Goal: Task Accomplishment & Management: Manage account settings

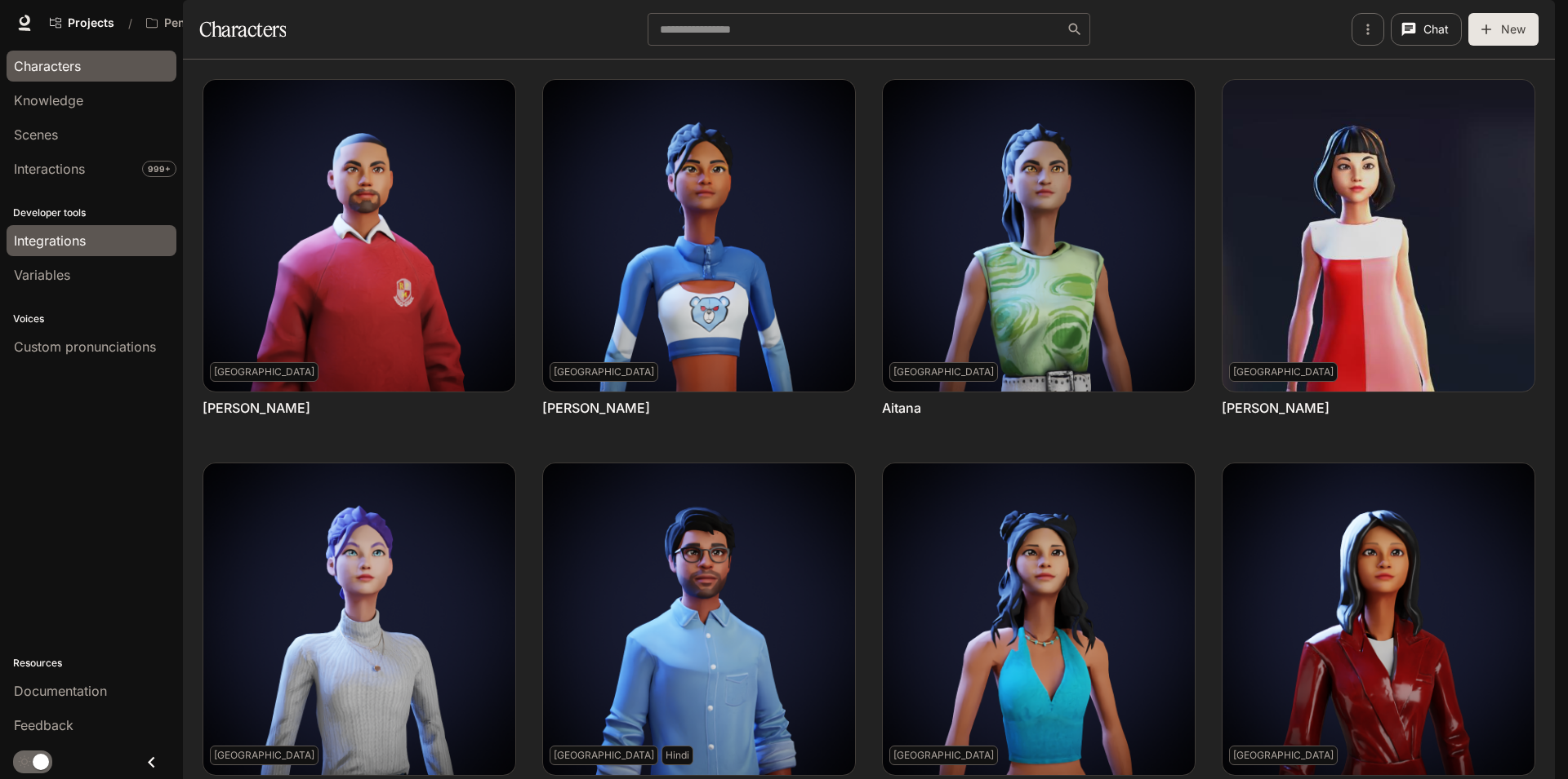
click at [49, 233] on span "Integrations" at bounding box center [50, 241] width 72 height 20
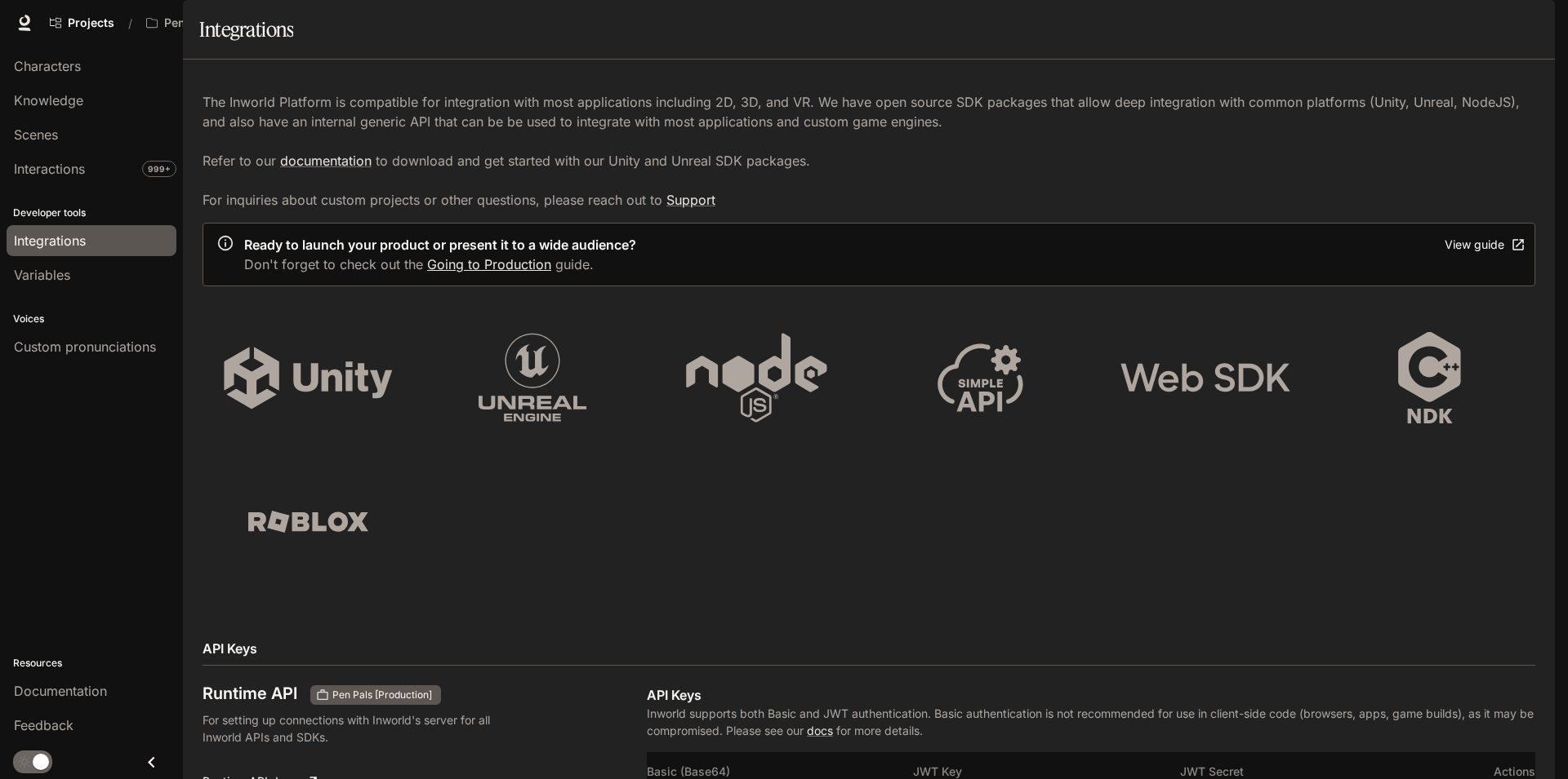
click at [477, 273] on link "Going to Production" at bounding box center [488, 264] width 124 height 17
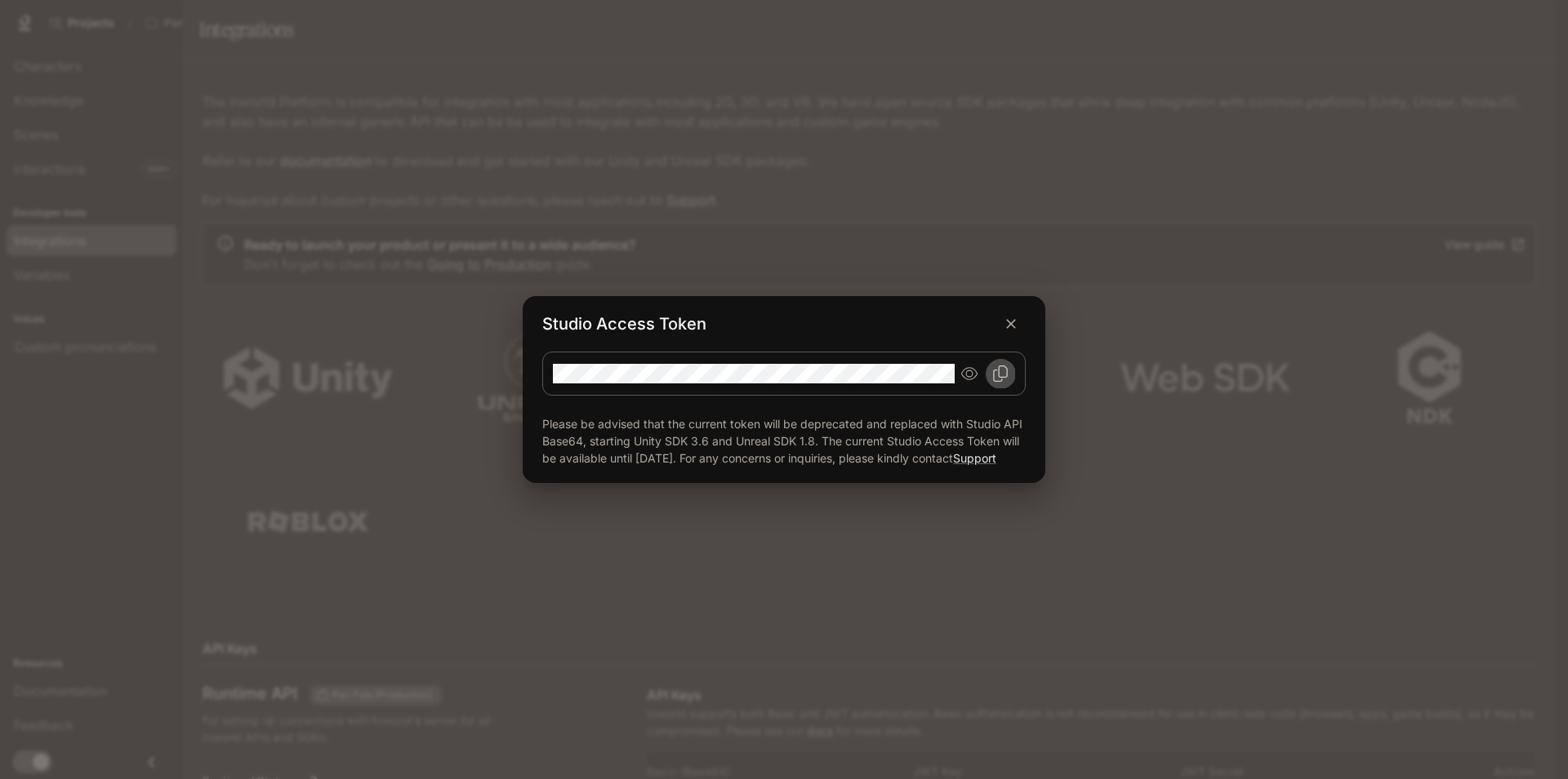
click at [1005, 369] on icon "Copy Studio Access token" at bounding box center [1001, 374] width 15 height 17
click at [1019, 326] on button "button" at bounding box center [1011, 323] width 29 height 29
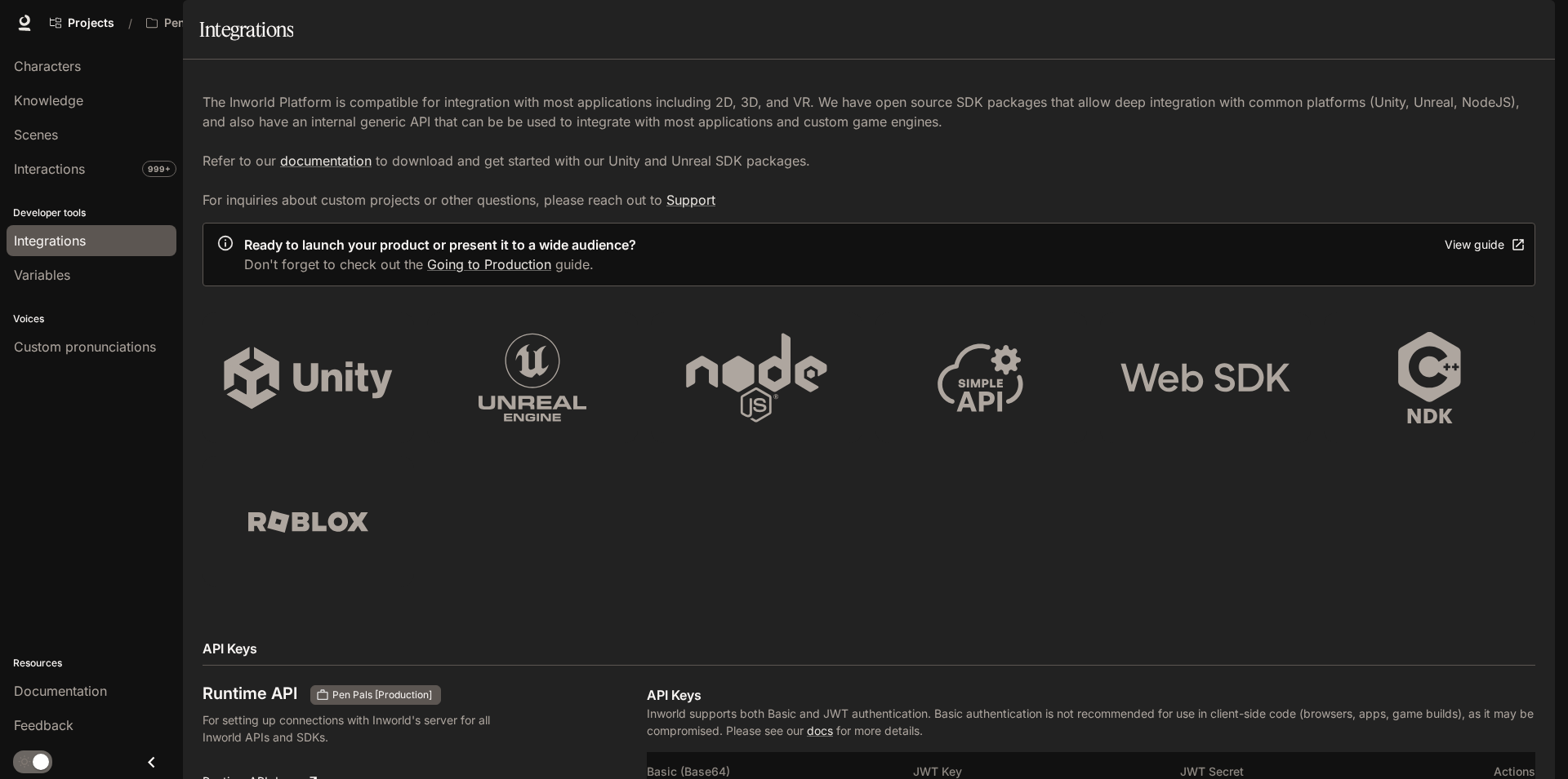
scroll to position [0, 0]
click at [39, 280] on span "Variables" at bounding box center [42, 275] width 57 height 20
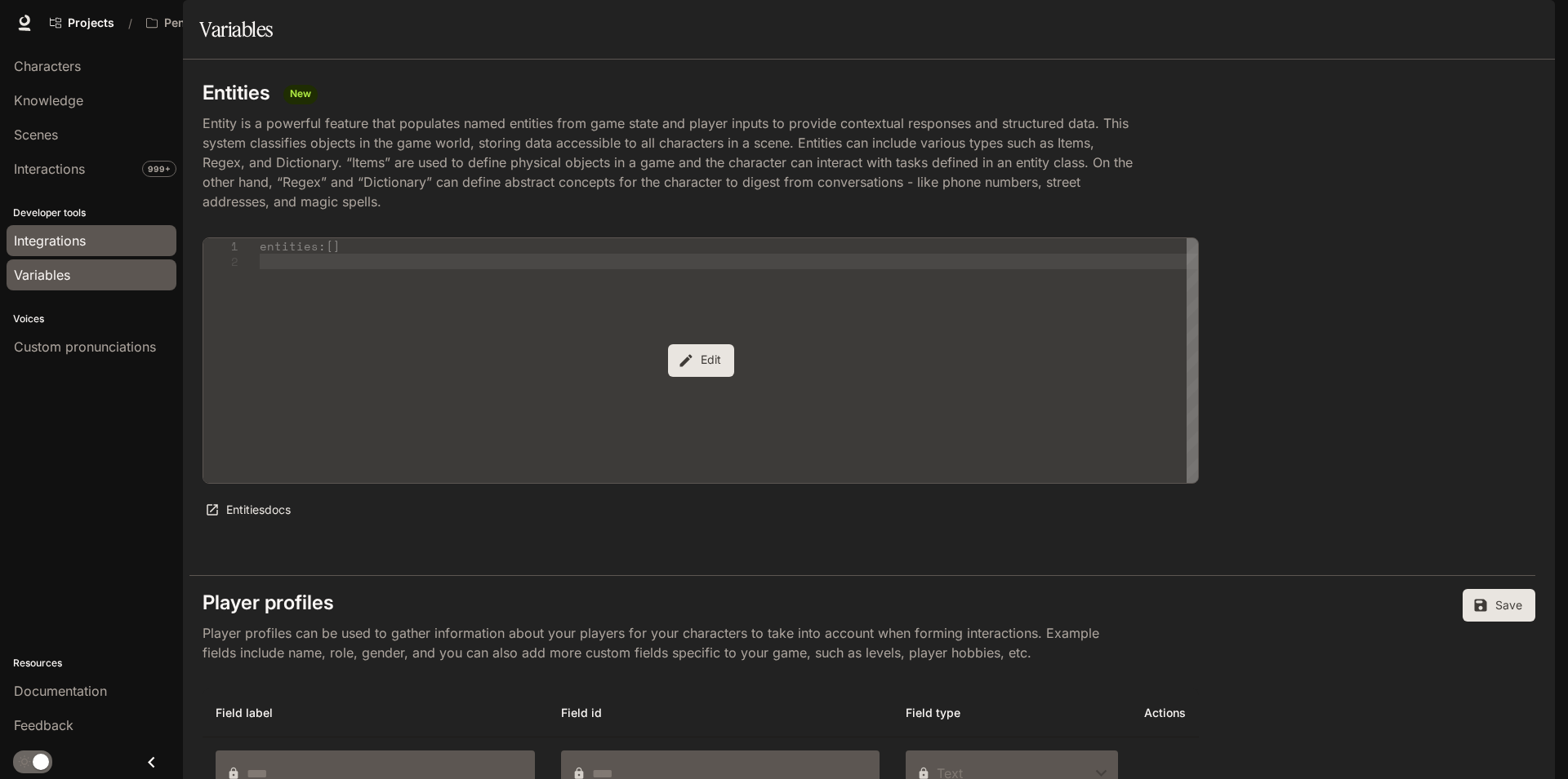
click at [67, 234] on span "Integrations" at bounding box center [50, 241] width 72 height 20
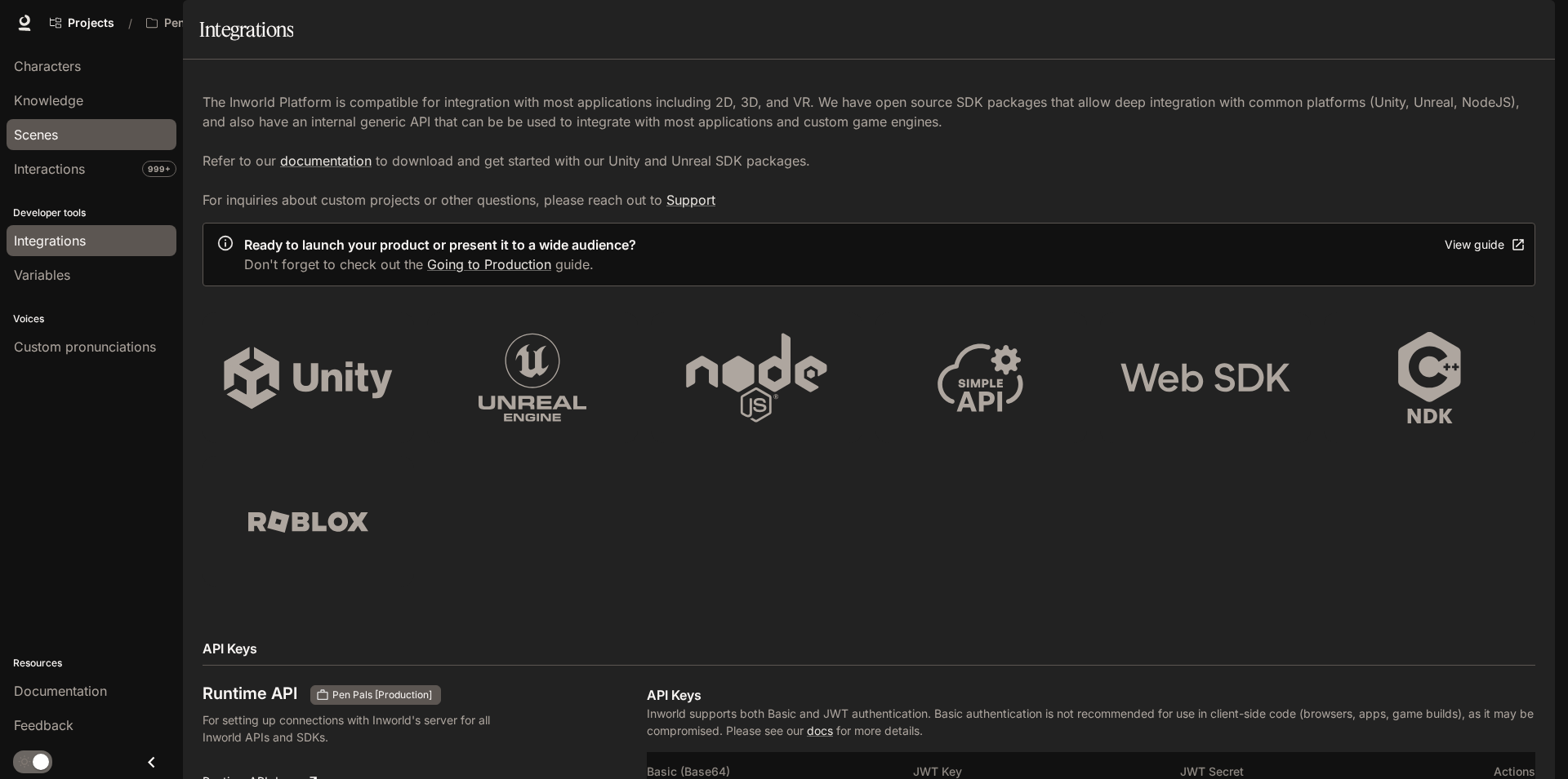
click at [101, 130] on div "Scenes" at bounding box center [92, 135] width 155 height 20
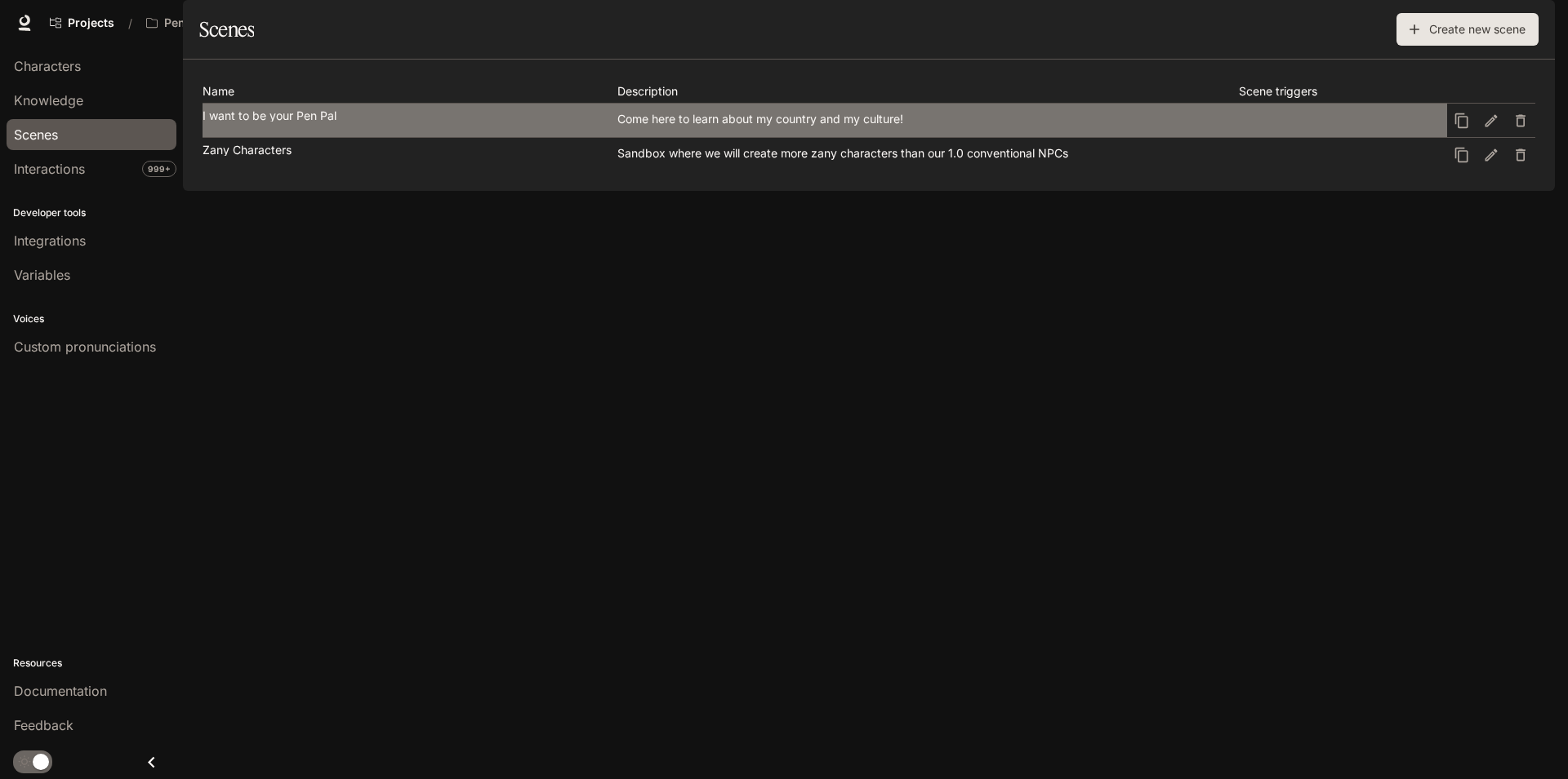
click at [339, 137] on link "I want to be your Pen Pal Come here to learn about my country and my culture!" at bounding box center [824, 121] width 1244 height 33
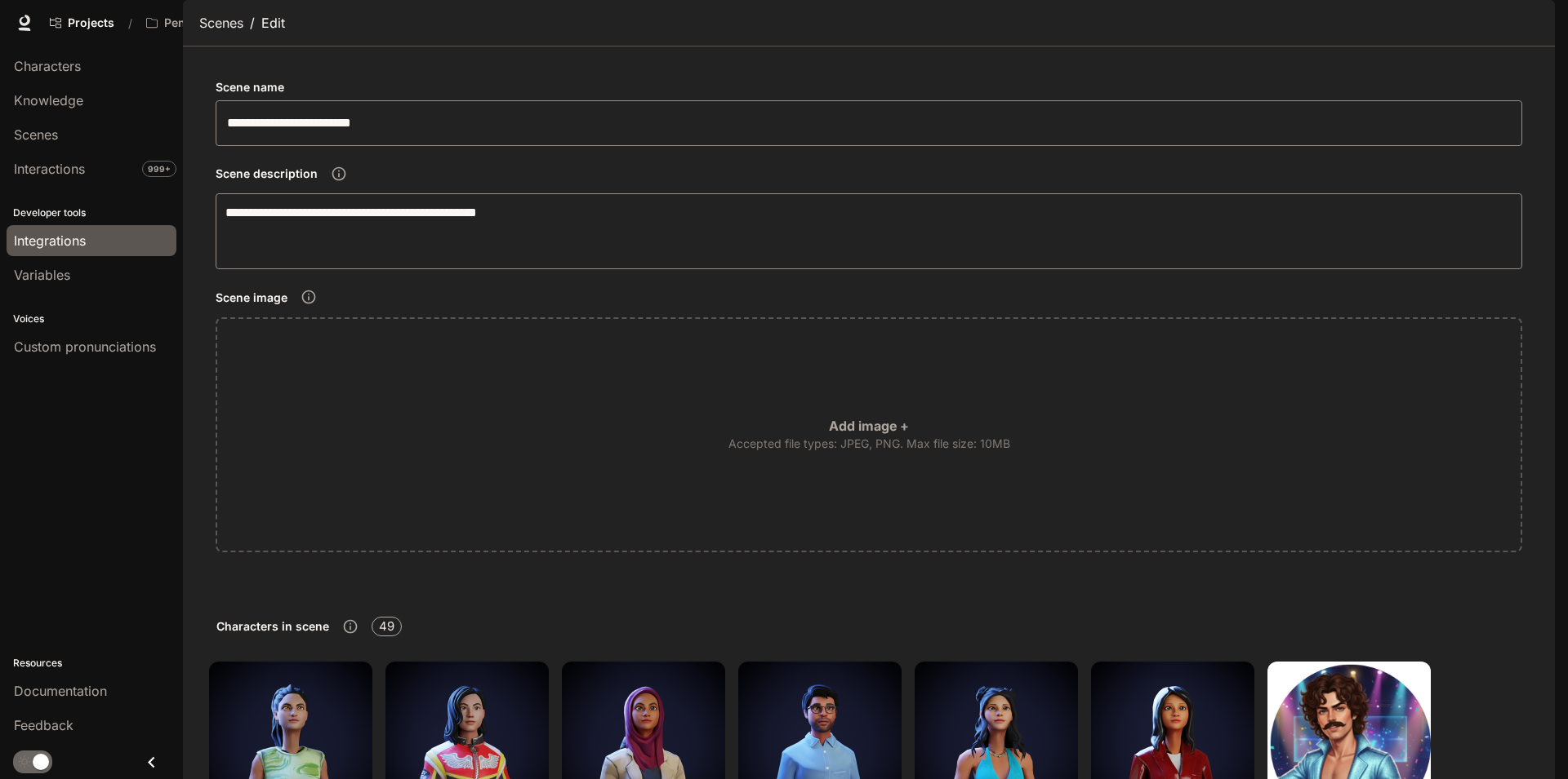
click at [67, 236] on span "Integrations" at bounding box center [50, 241] width 72 height 20
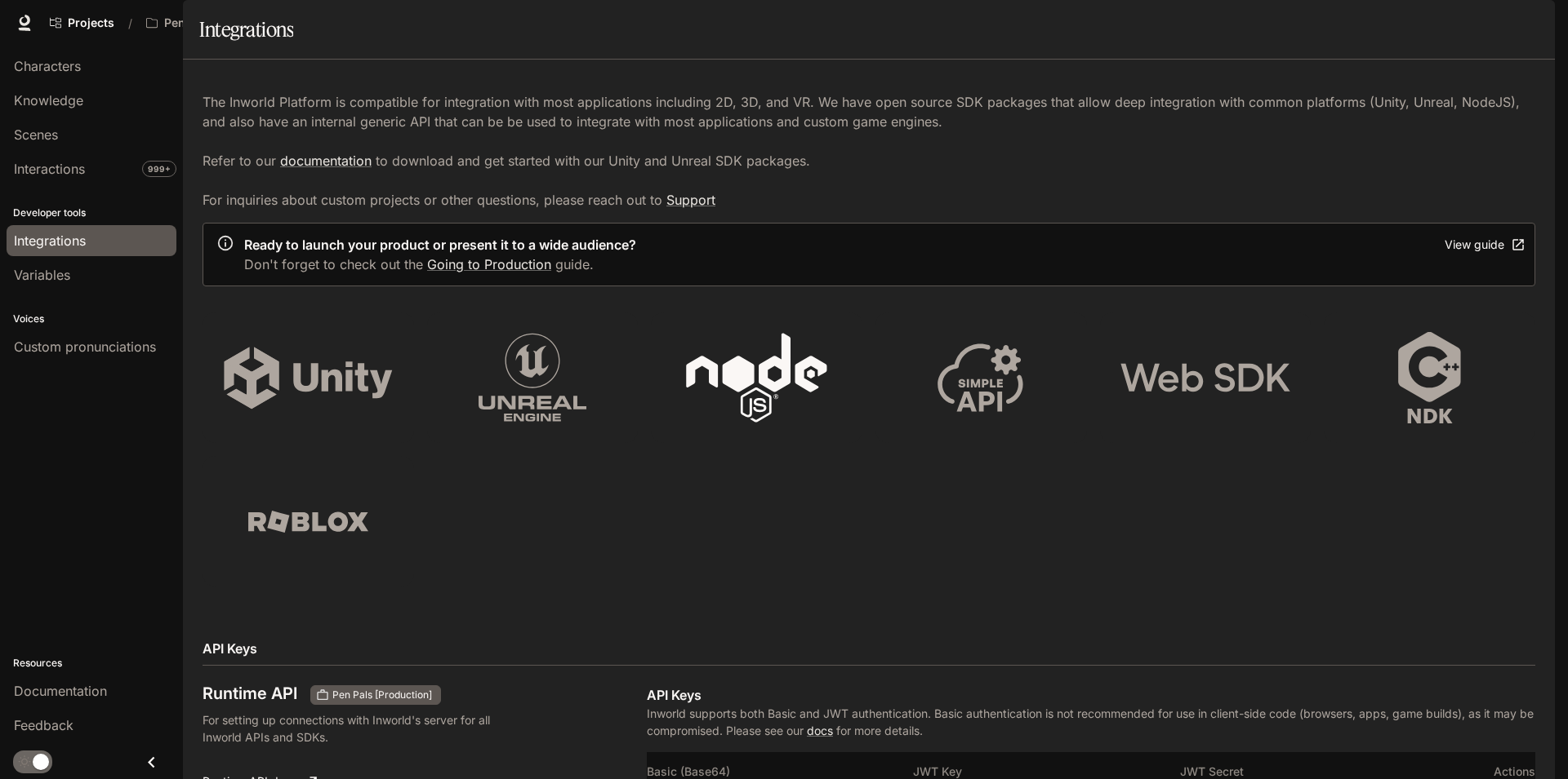
scroll to position [442, 0]
click at [101, 73] on div "Characters" at bounding box center [92, 67] width 155 height 20
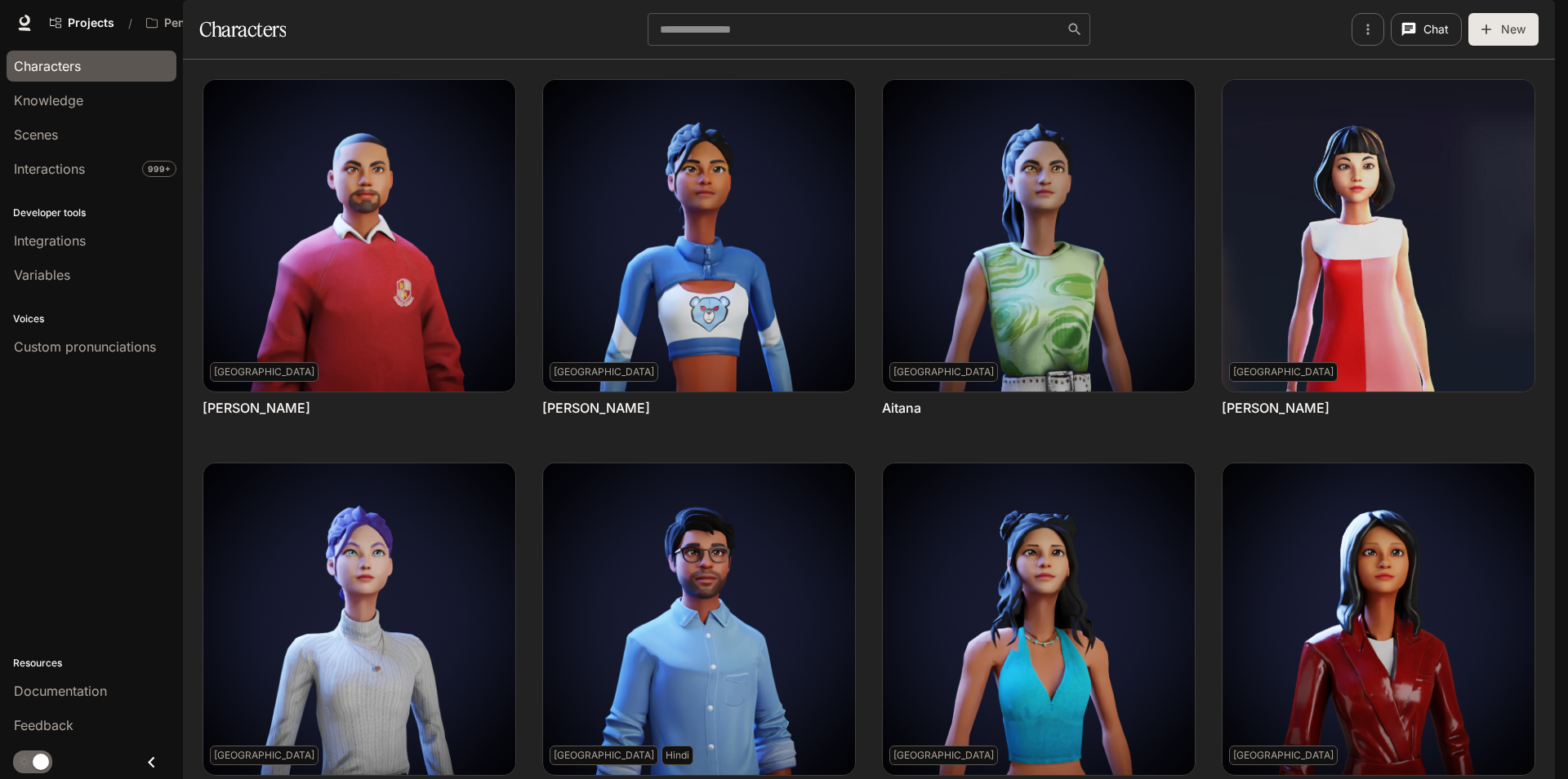
click at [1411, 22] on span "Documentation" at bounding box center [1423, 23] width 81 height 21
click at [213, 12] on button "Pen Pals [Production]" at bounding box center [210, 22] width 142 height 32
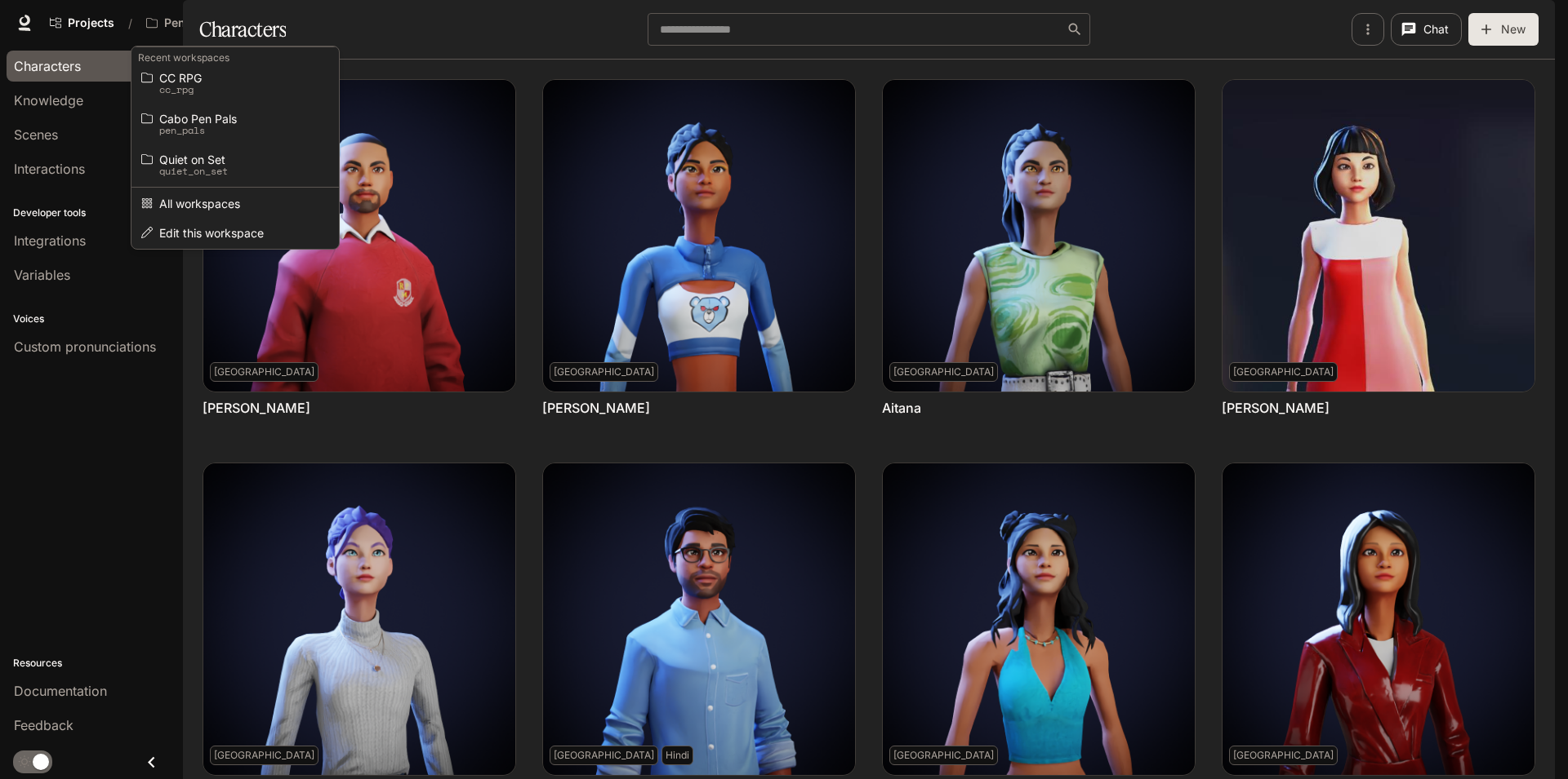
click at [462, 49] on div "Open workspace menu" at bounding box center [784, 389] width 1568 height 779
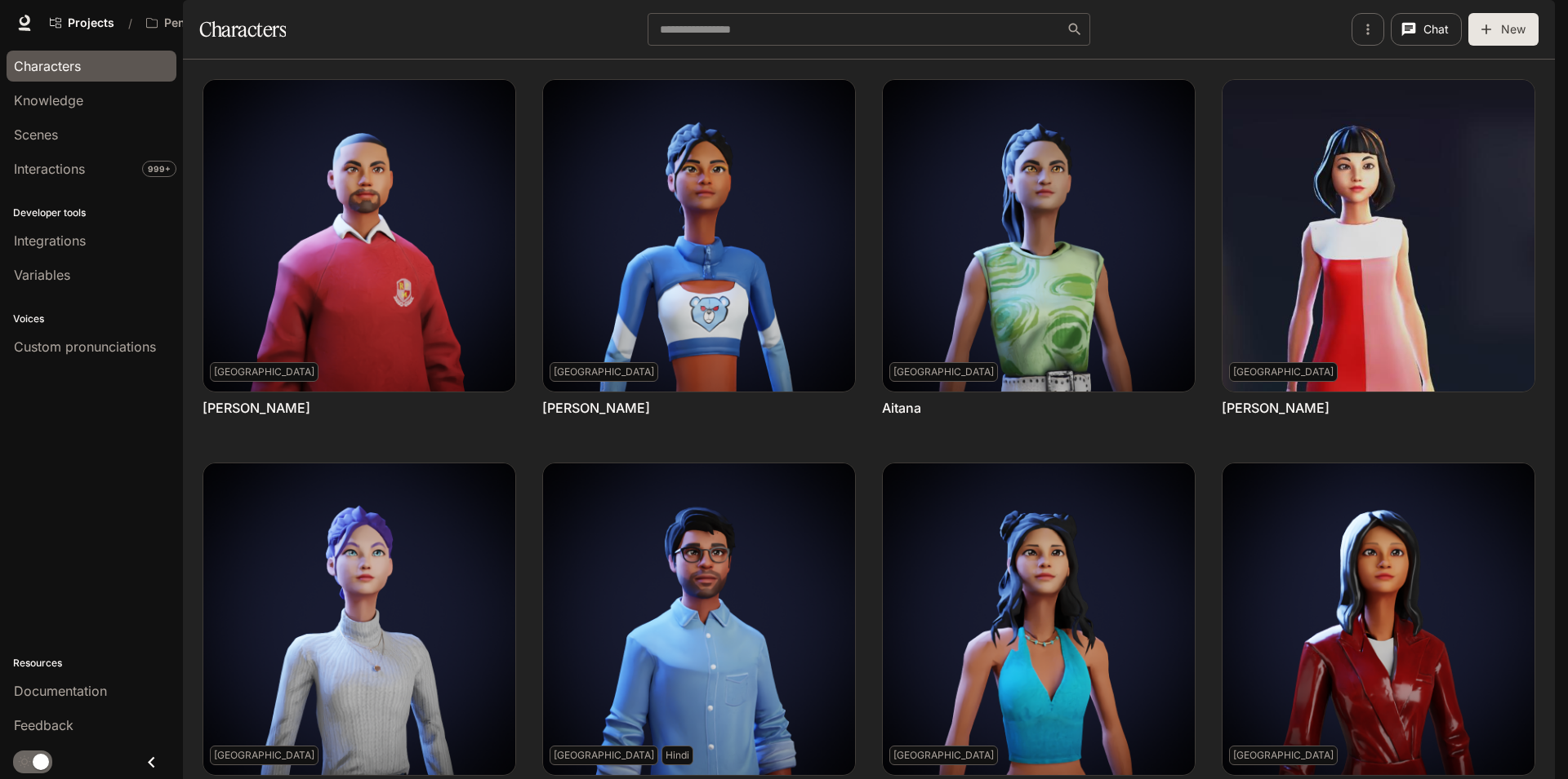
click at [1417, 24] on span "Documentation" at bounding box center [1423, 23] width 81 height 21
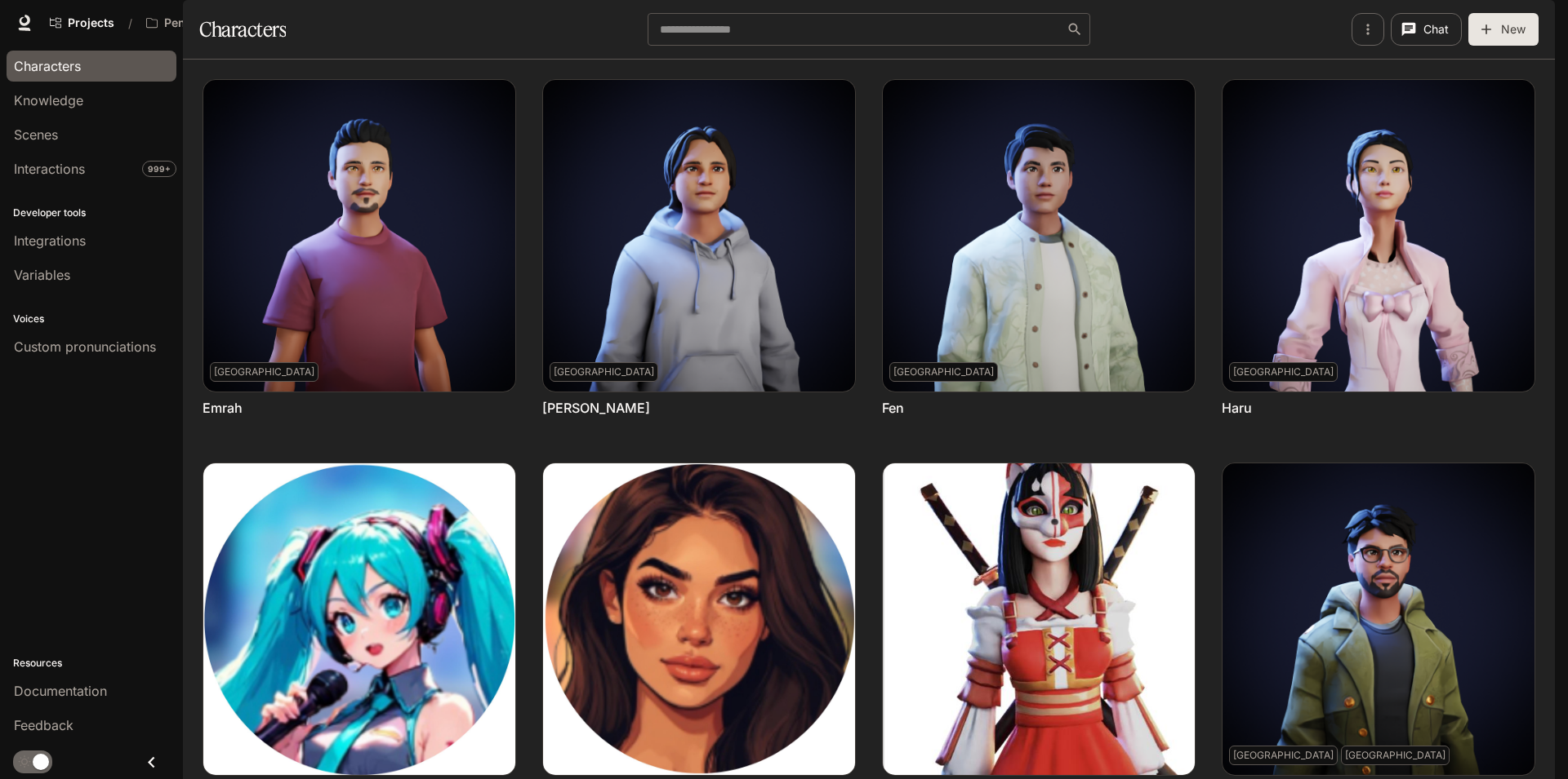
scroll to position [0, 0]
click at [82, 717] on div "Feedback" at bounding box center [92, 726] width 155 height 20
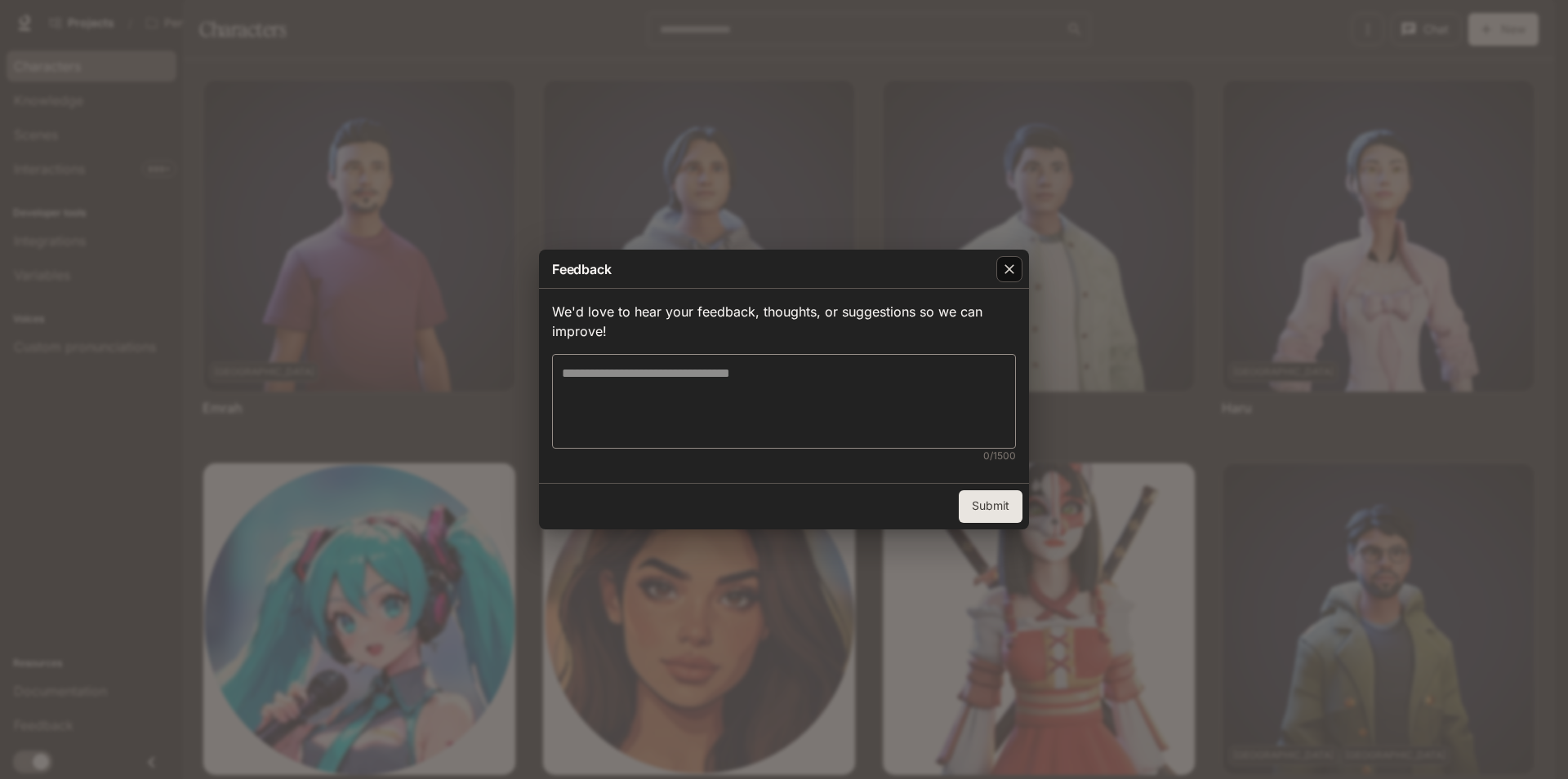
click at [1005, 274] on icon "button" at bounding box center [1009, 270] width 10 height 10
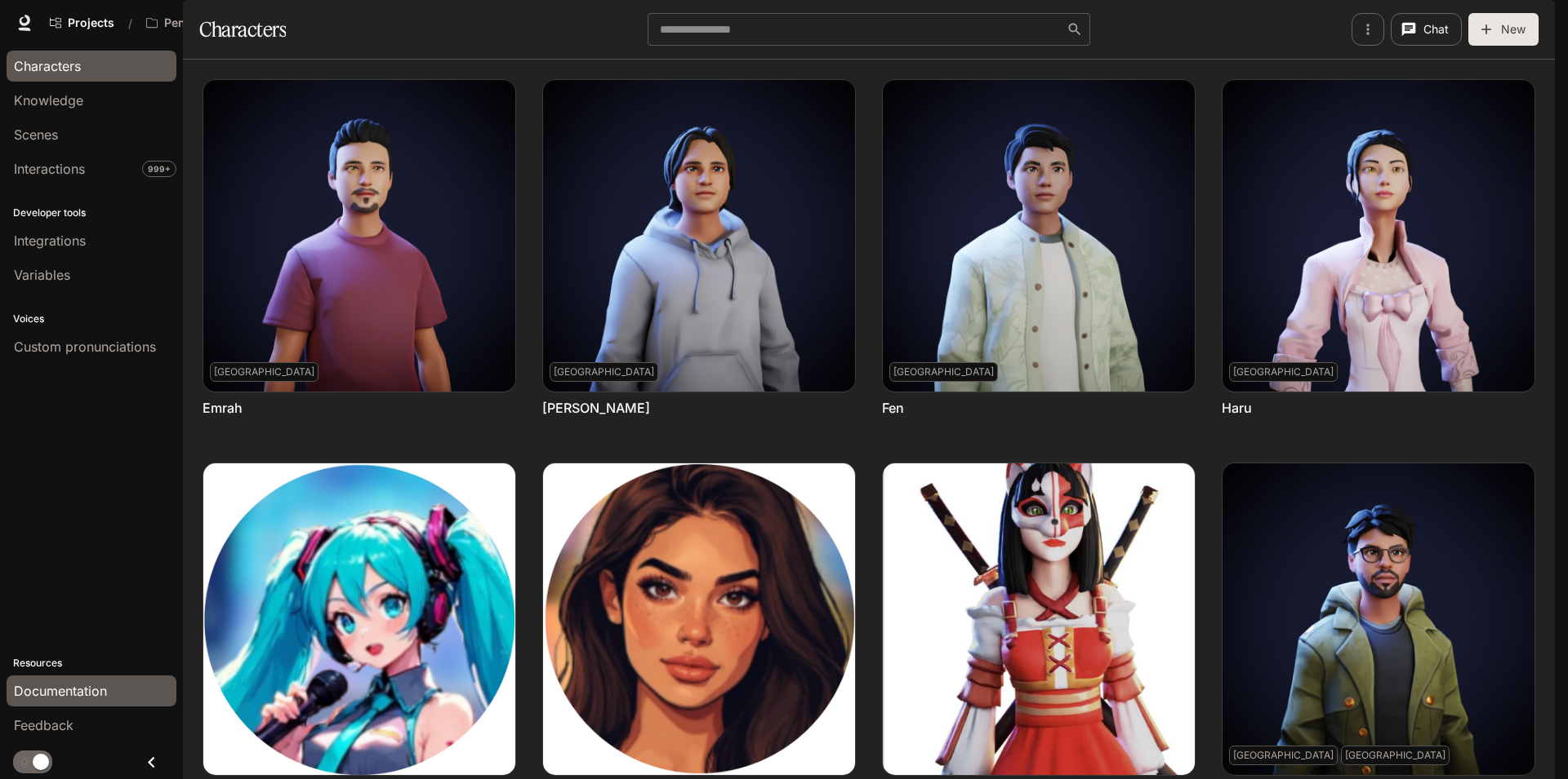
click at [105, 701] on link "Documentation" at bounding box center [92, 691] width 170 height 31
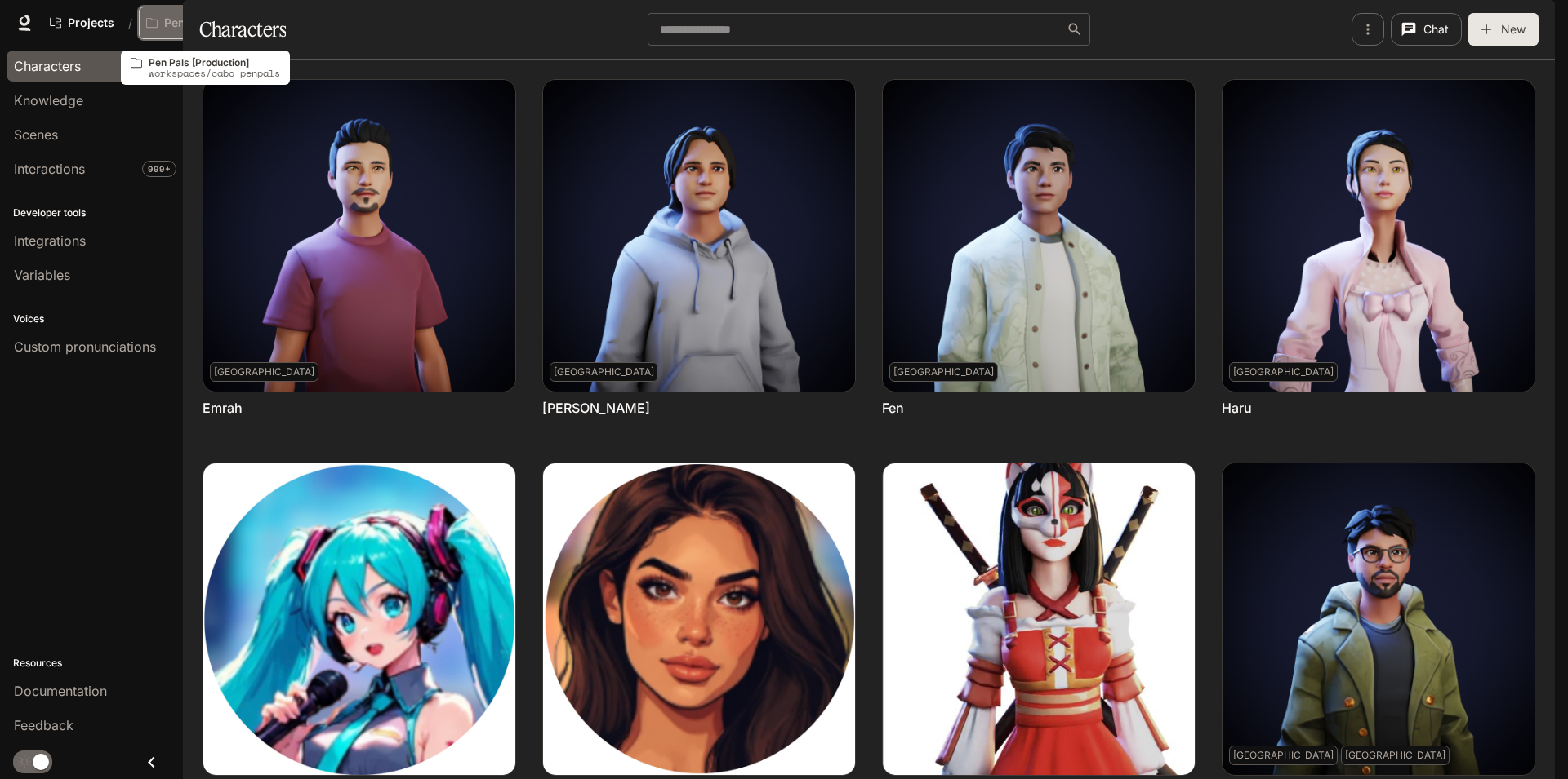
click at [271, 24] on icon "Open workspace menu" at bounding box center [268, 23] width 12 height 12
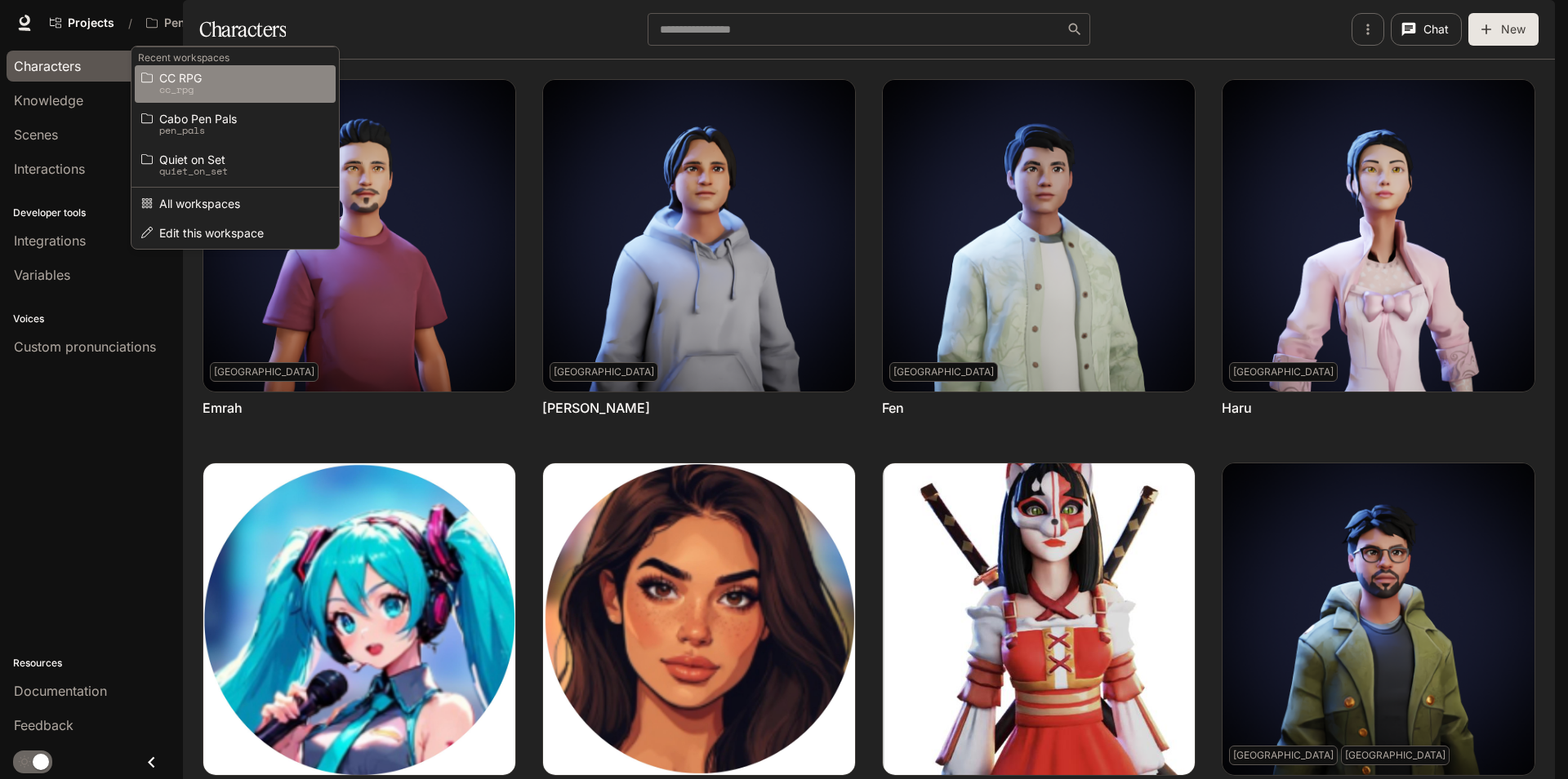
click at [238, 88] on p "cc_rpg" at bounding box center [232, 90] width 147 height 12
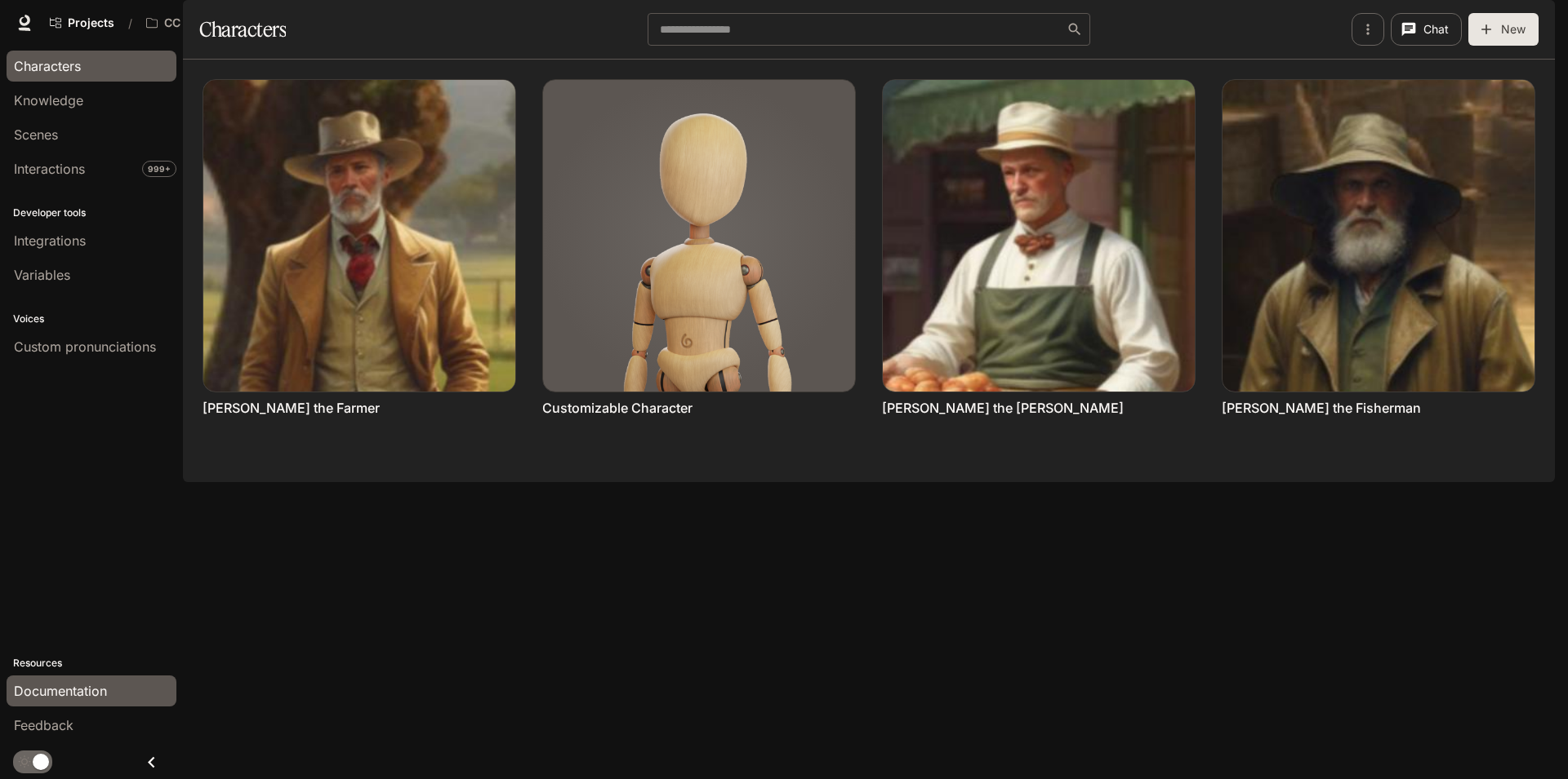
click at [103, 691] on span "Documentation" at bounding box center [61, 692] width 93 height 20
click at [1338, 25] on span "Portal" at bounding box center [1321, 23] width 31 height 21
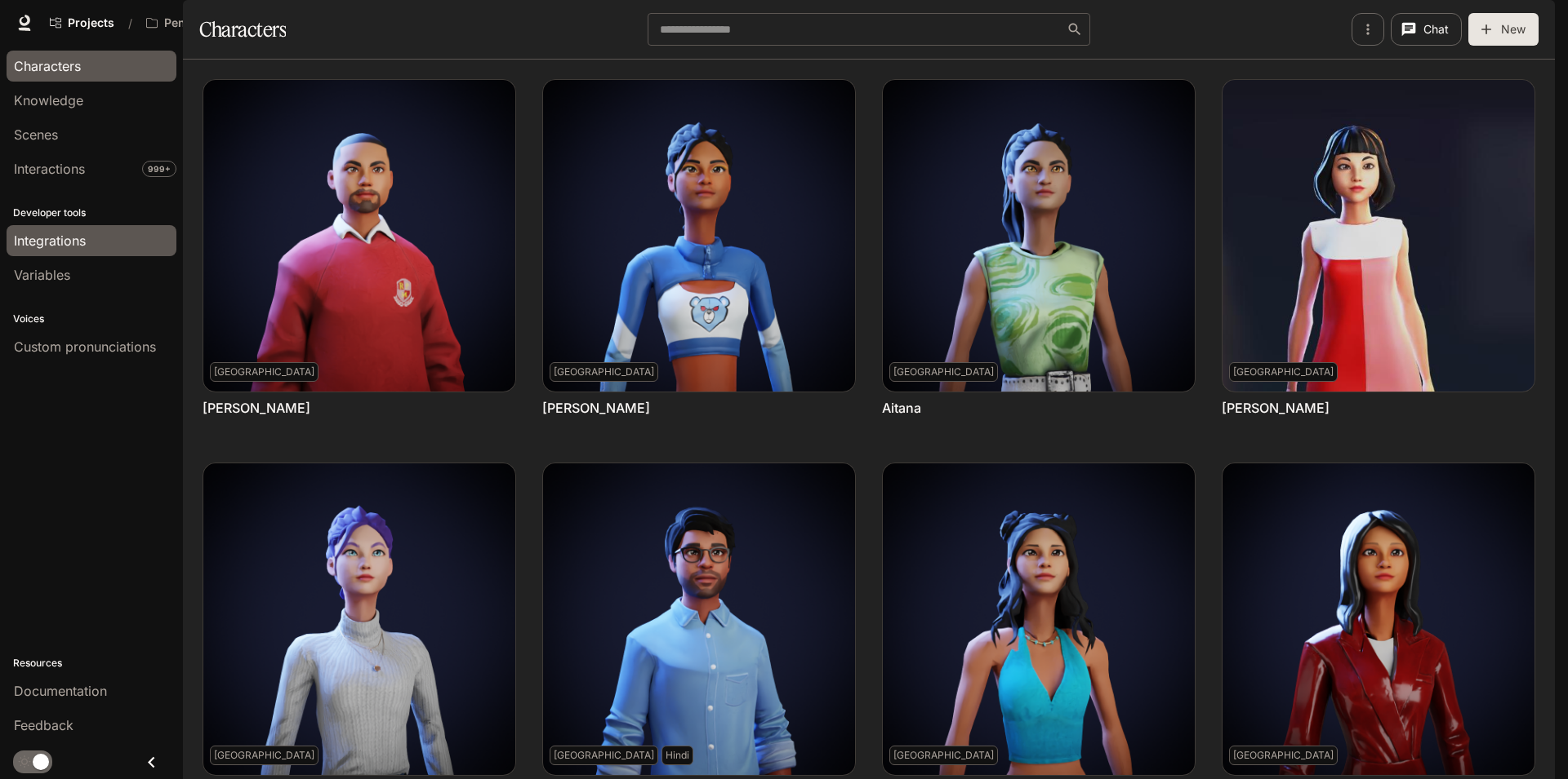
click at [76, 239] on span "Integrations" at bounding box center [50, 241] width 72 height 20
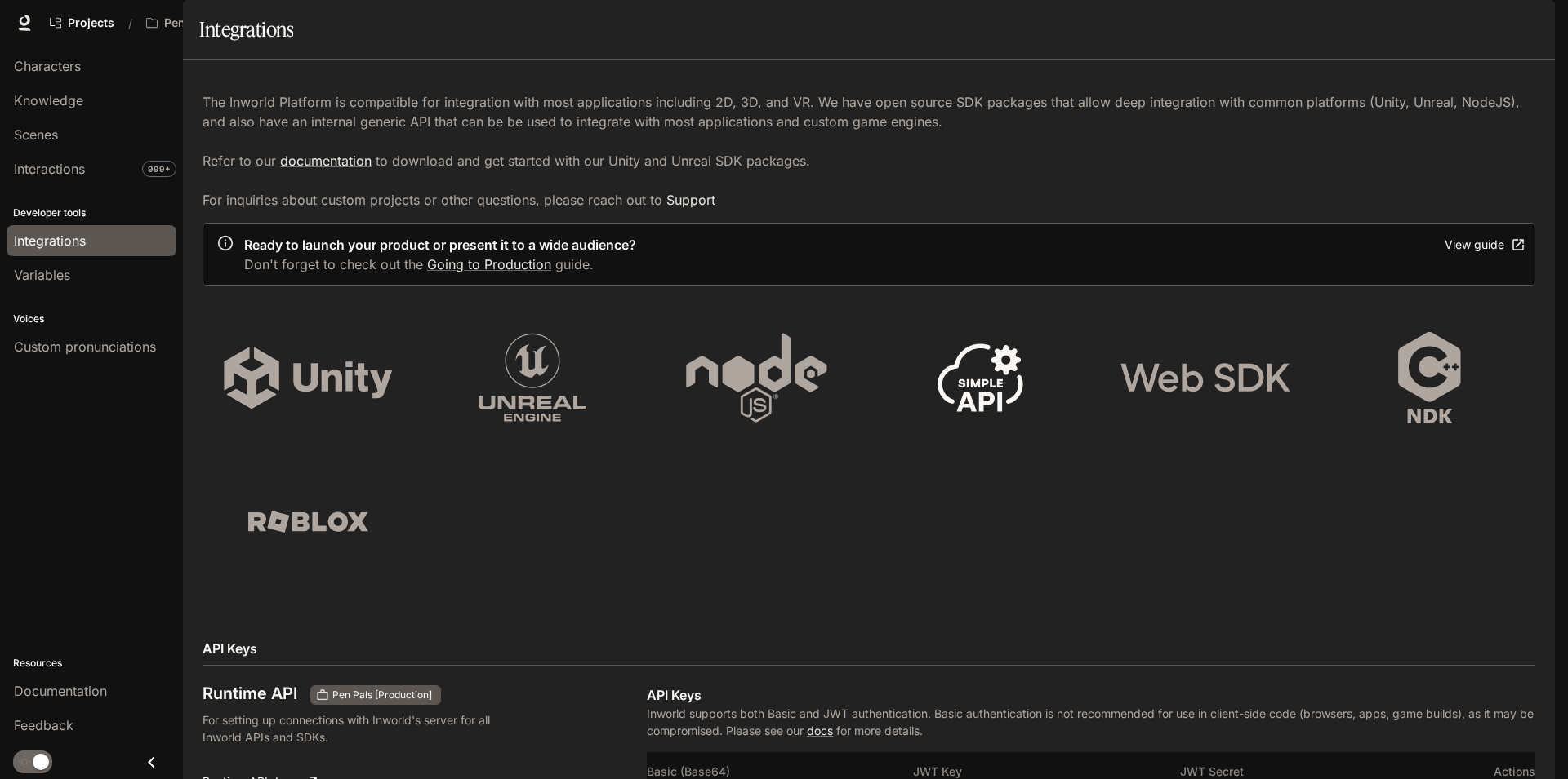
scroll to position [686, 0]
click at [237, 22] on p "Pen Pals [Production]" at bounding box center [210, 23] width 92 height 14
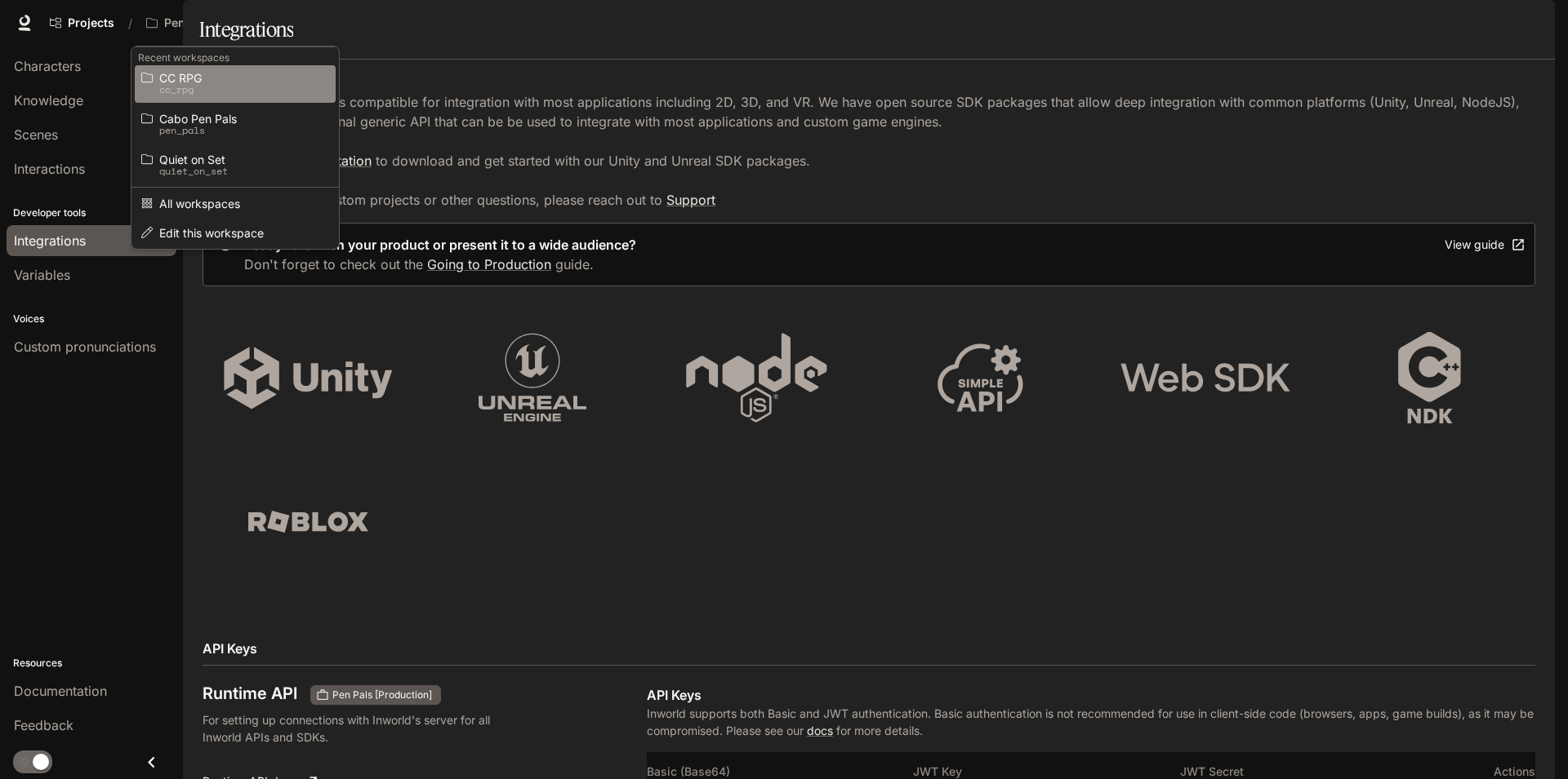
click at [248, 79] on span "CC RPG" at bounding box center [232, 77] width 147 height 12
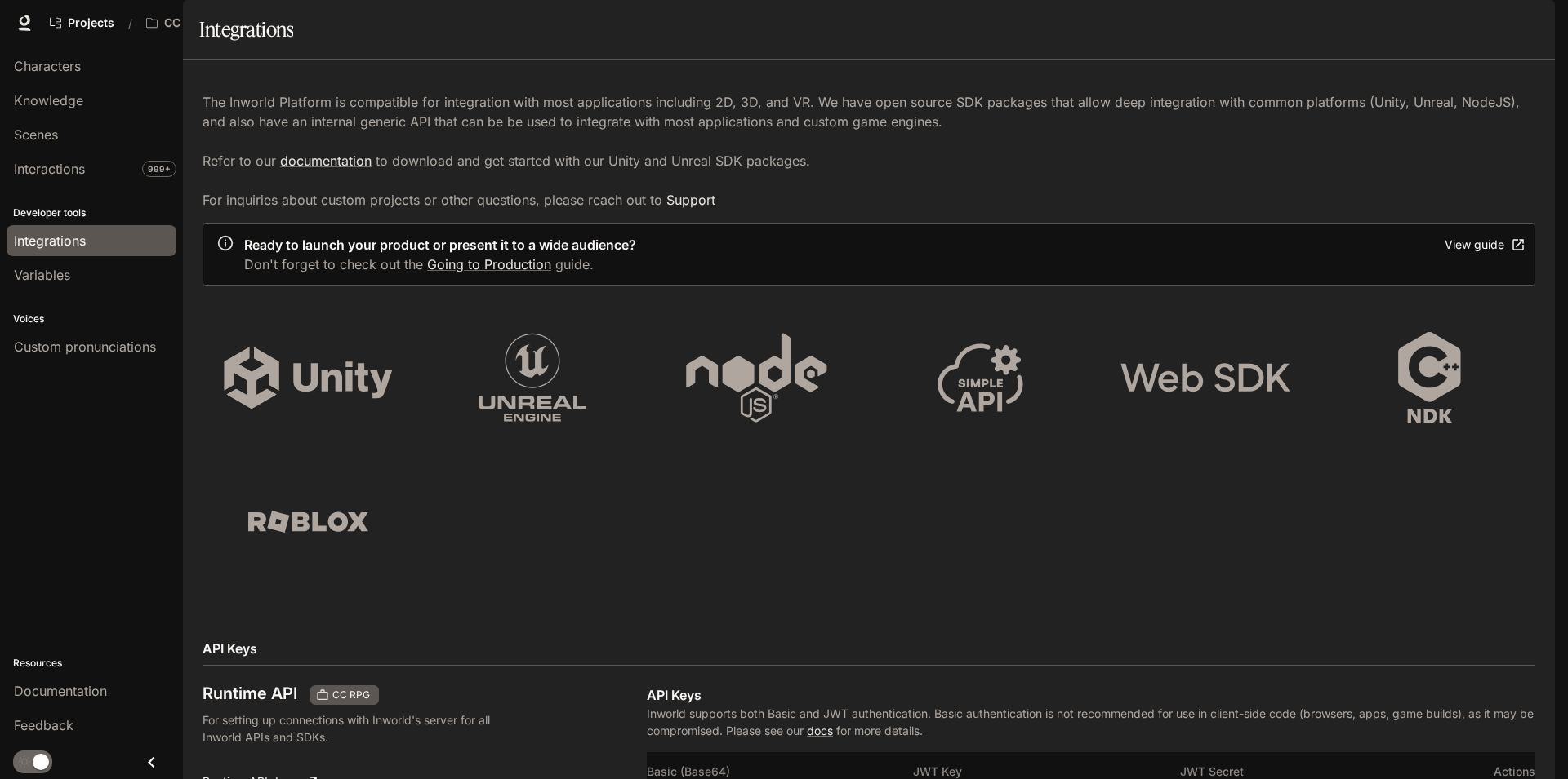
click at [158, 13] on button "CC RPG" at bounding box center [185, 22] width 93 height 32
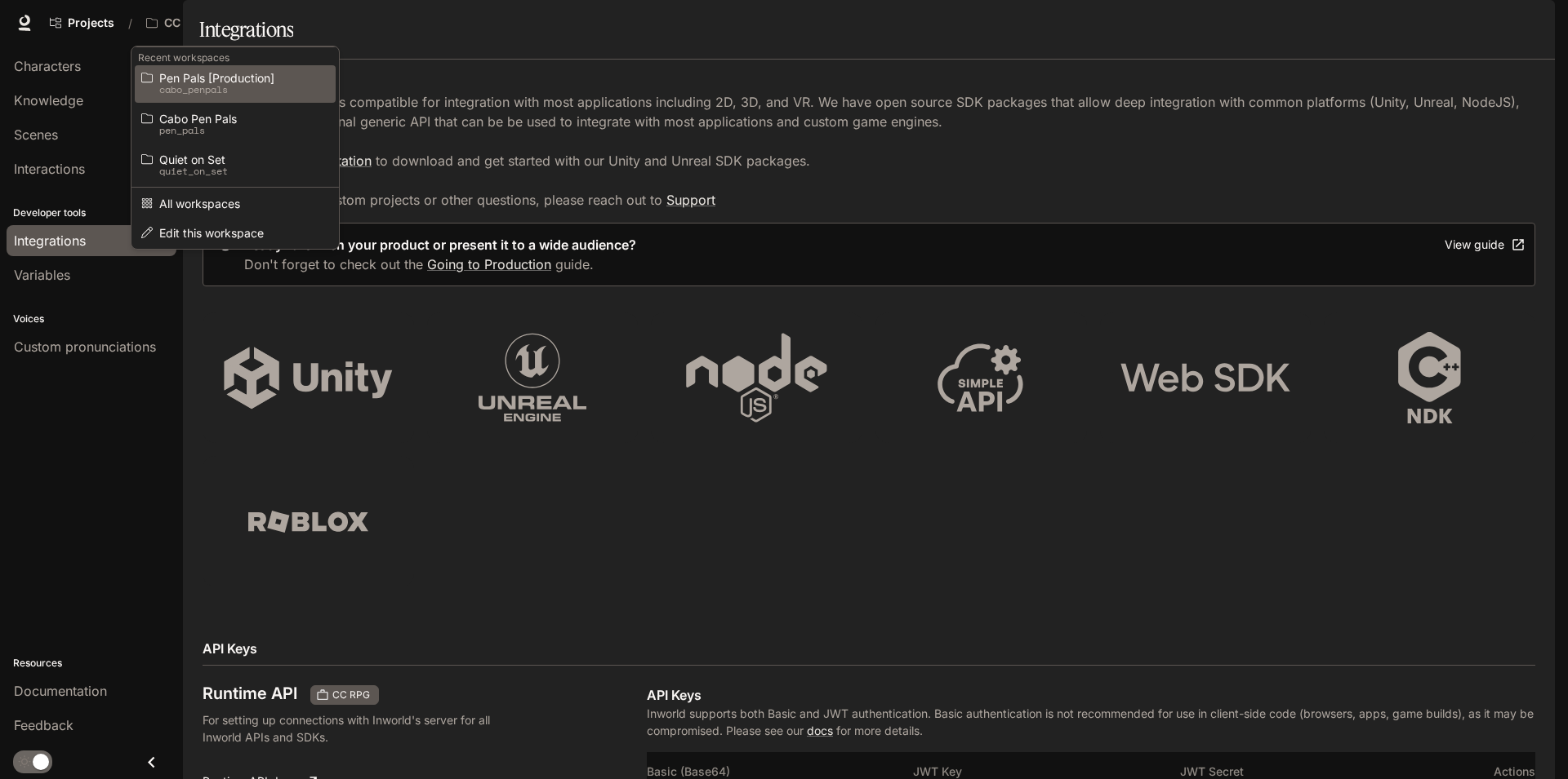
click at [218, 91] on p "cabo_penpals" at bounding box center [232, 90] width 147 height 12
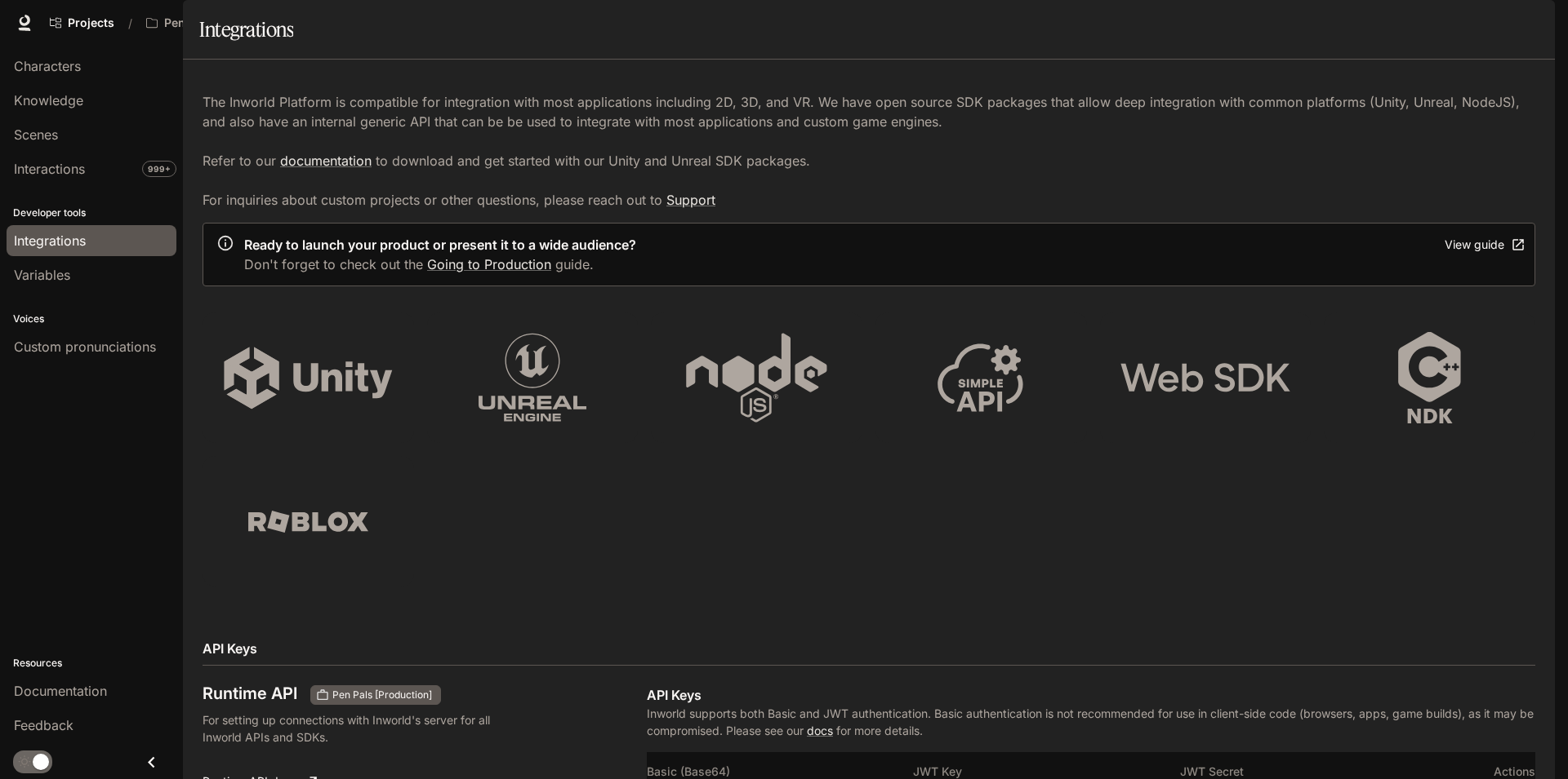
click at [67, 128] on div "Scenes" at bounding box center [92, 135] width 155 height 20
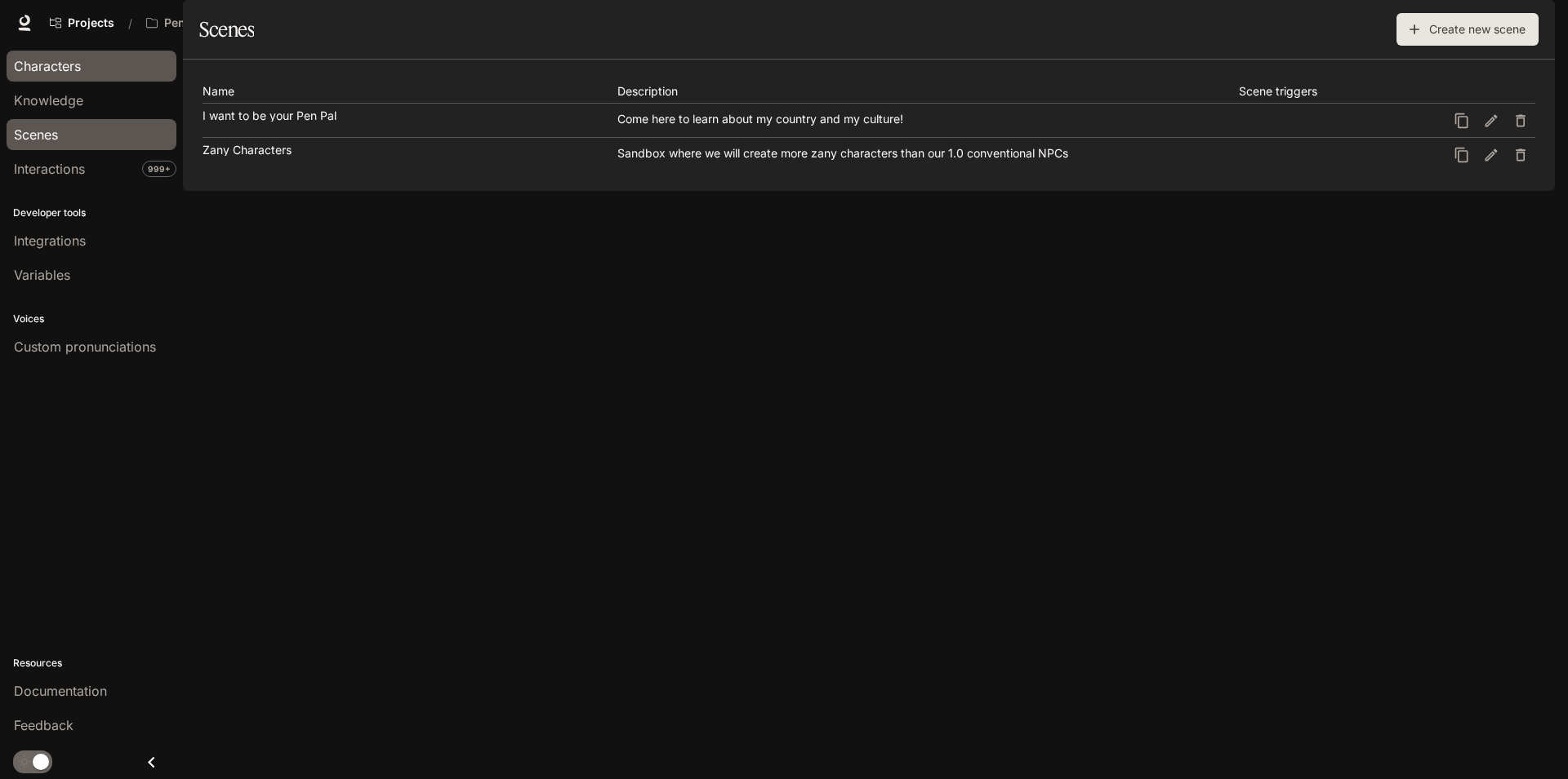
click at [61, 76] on link "Characters" at bounding box center [92, 66] width 170 height 31
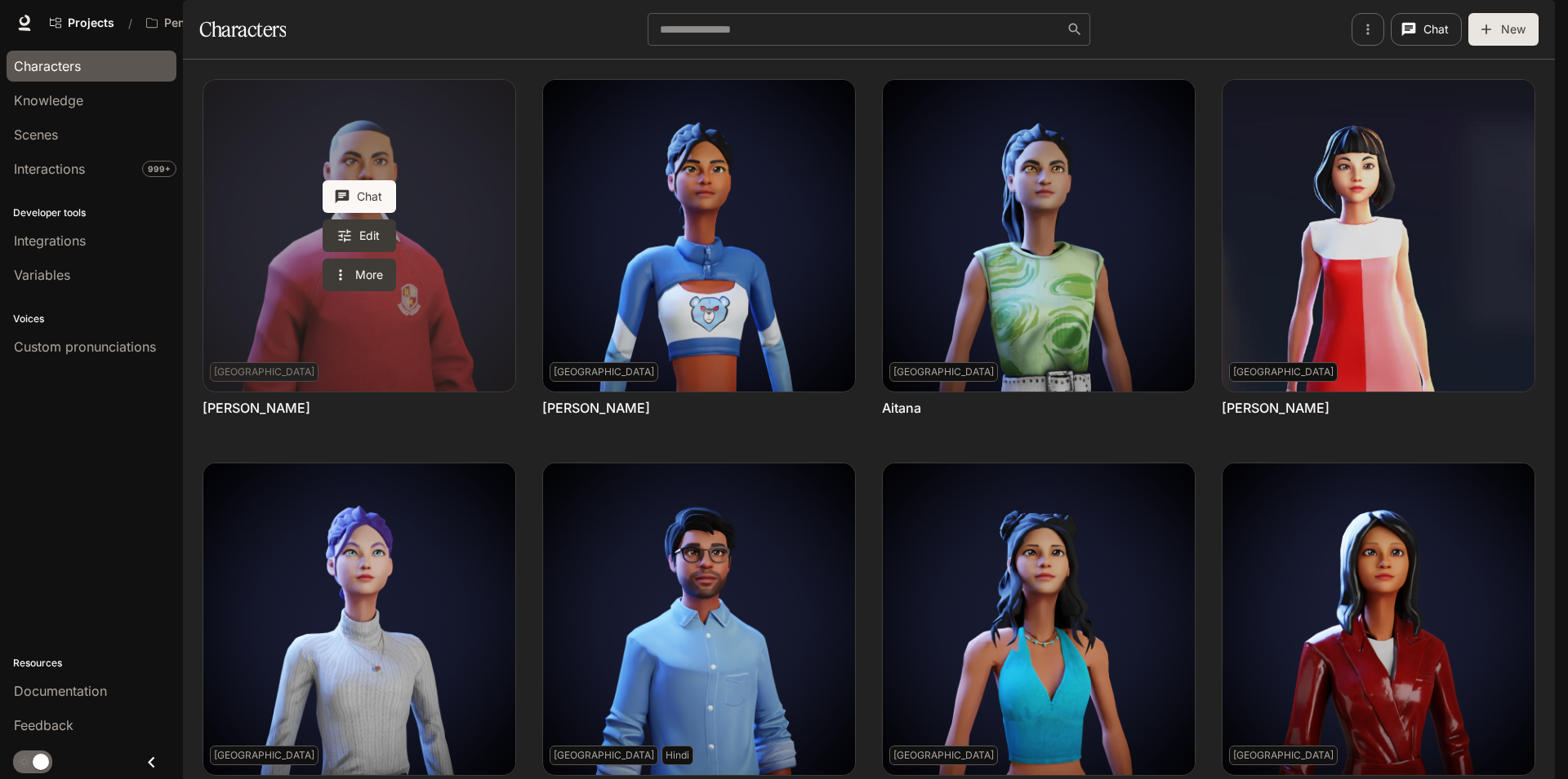
click at [247, 275] on link "Abel" at bounding box center [359, 235] width 312 height 312
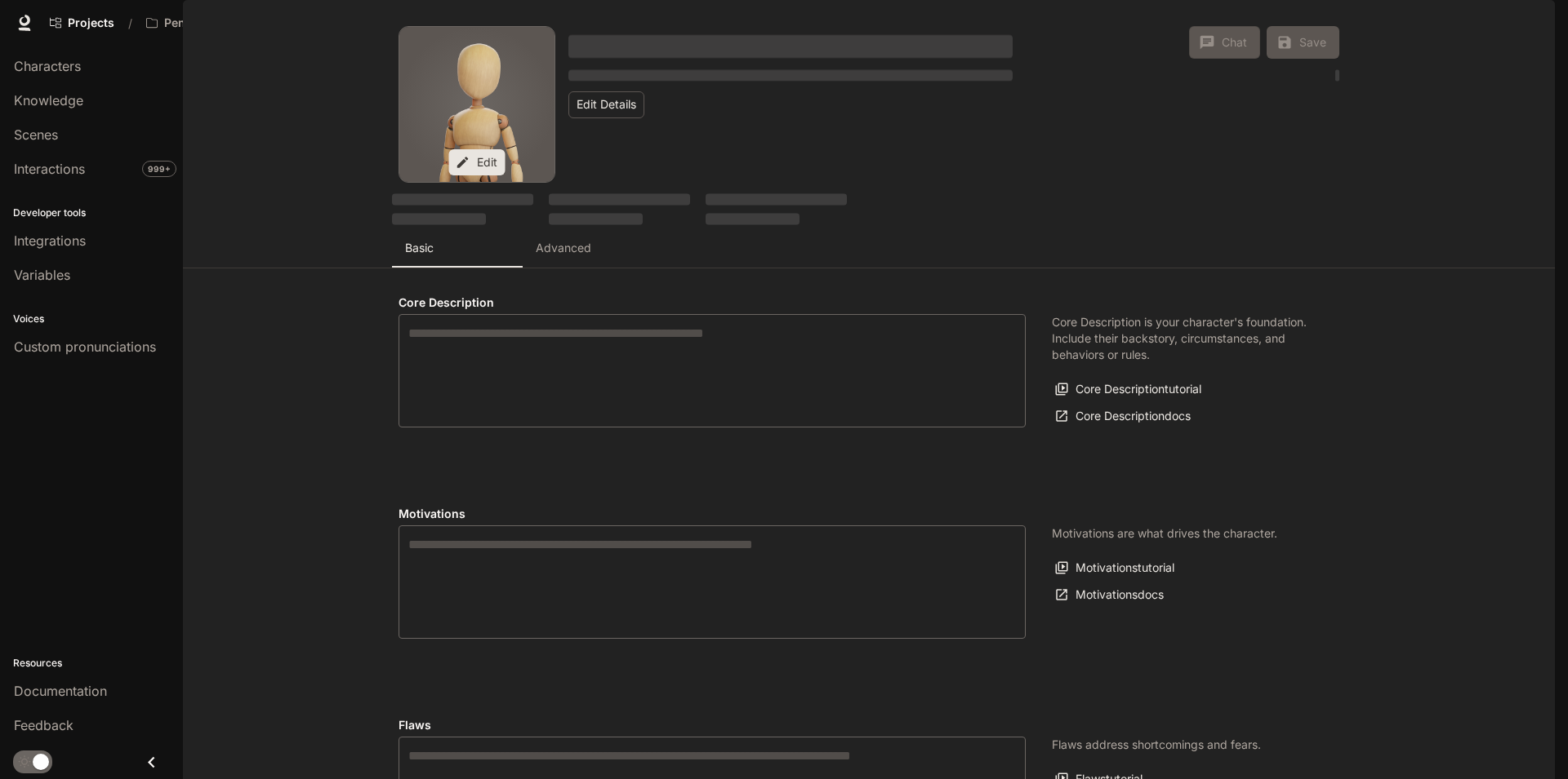
type textarea "**********"
type input "*"
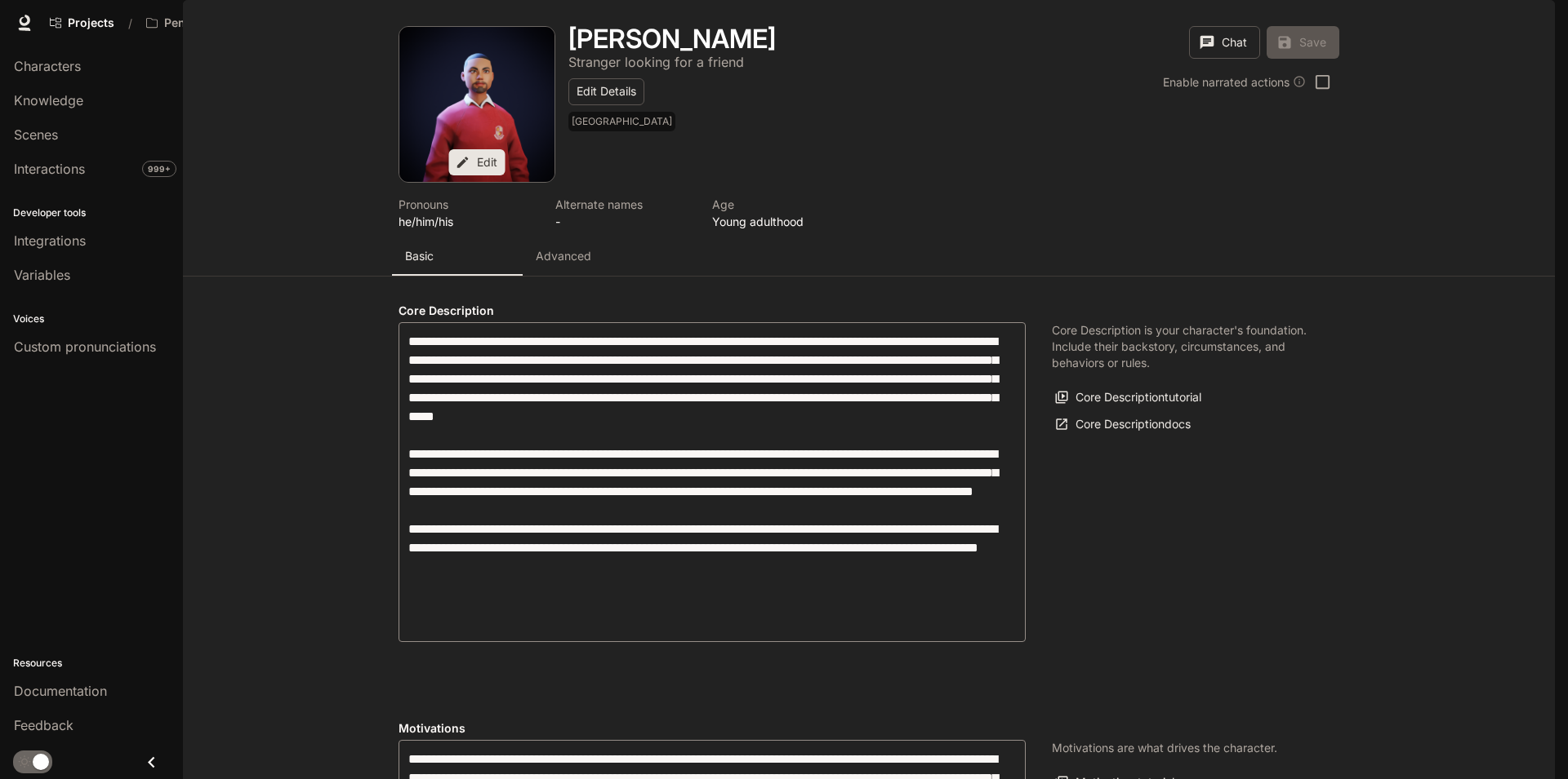
type input "**********"
click at [878, 138] on div "[PERSON_NAME] Stranger looking for a friend Edit Details Portugal" at bounding box center [784, 81] width 458 height 111
click at [248, 23] on p "Pen Pals [Production]" at bounding box center [210, 23] width 92 height 14
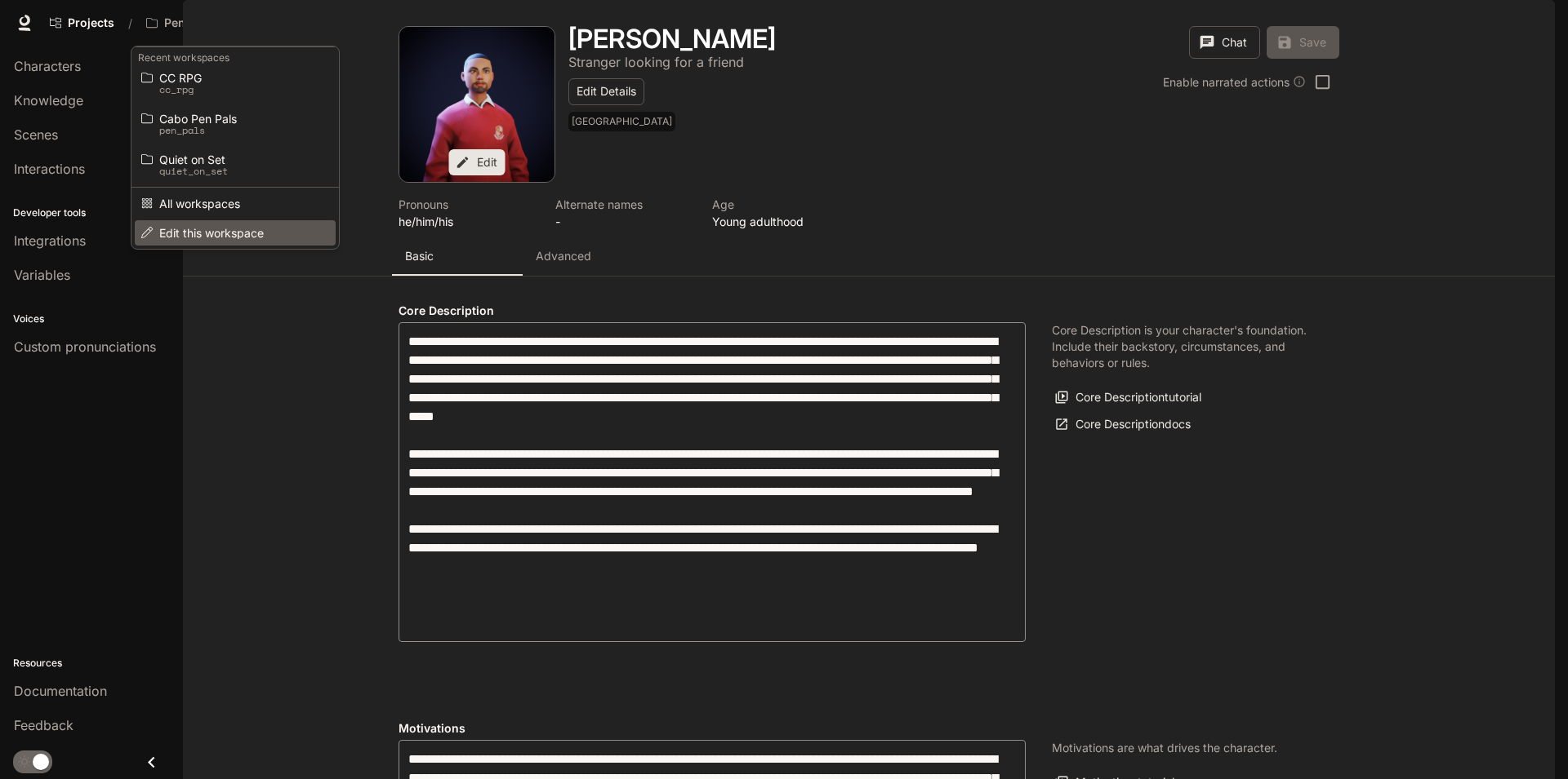
click at [273, 236] on span "Edit this workspace" at bounding box center [232, 233] width 147 height 12
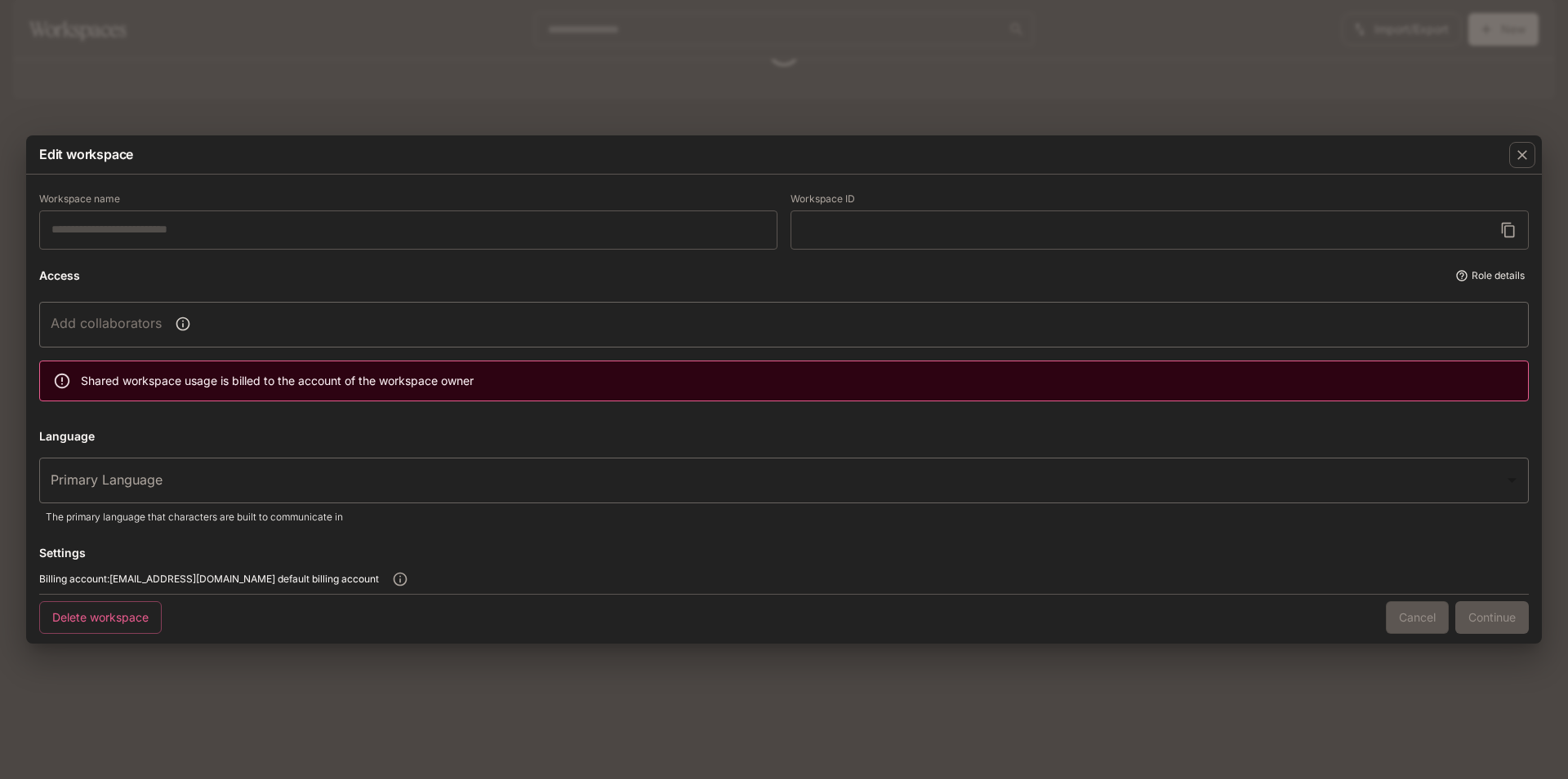
type input "**********"
type input "*****"
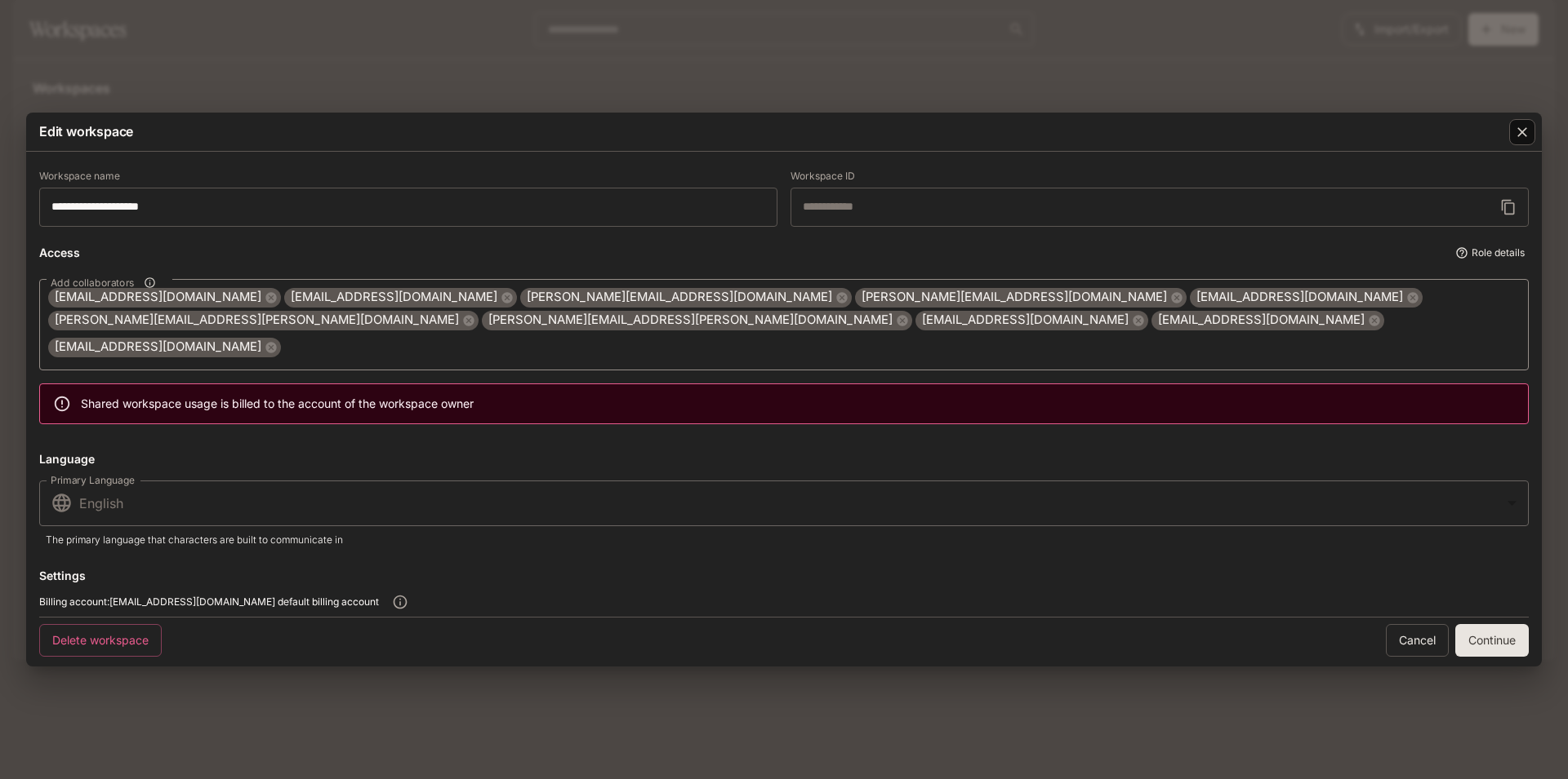
click at [1520, 137] on icon "button" at bounding box center [1522, 132] width 10 height 10
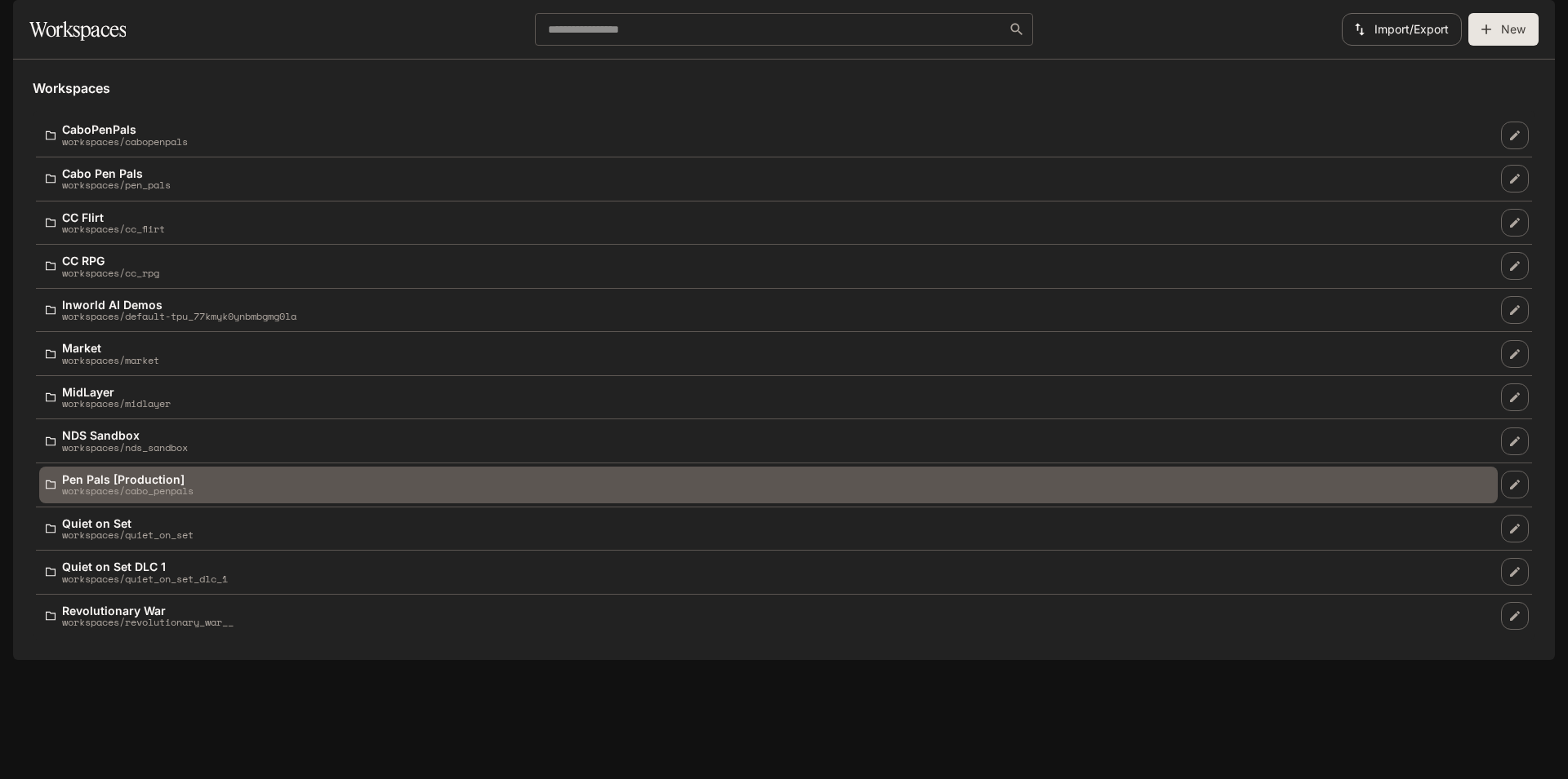
click at [469, 497] on div "Pen Pals [Production] workspaces/cabo_penpals" at bounding box center [768, 485] width 1445 height 23
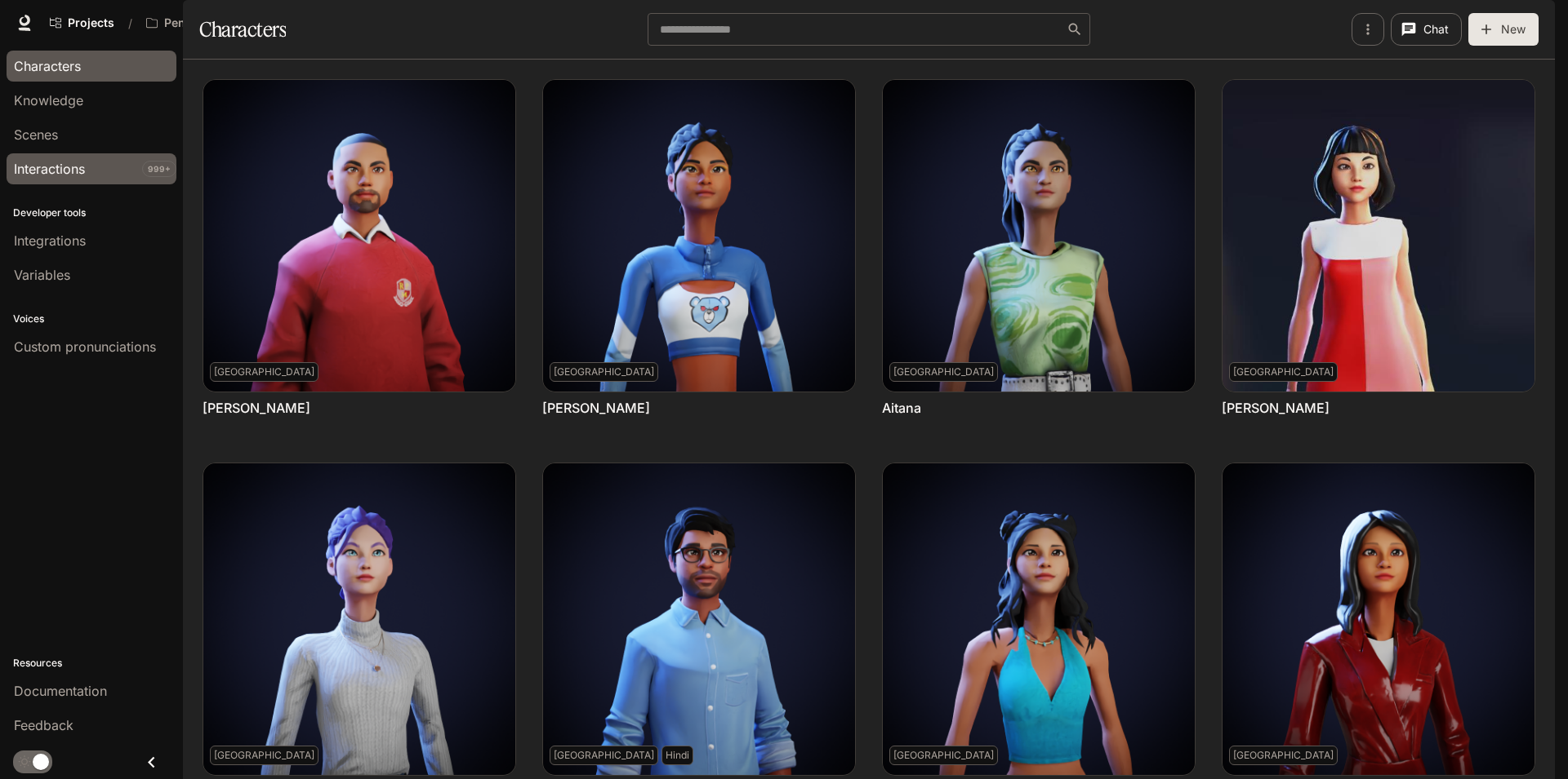
click at [103, 167] on div "Interactions" at bounding box center [92, 169] width 155 height 20
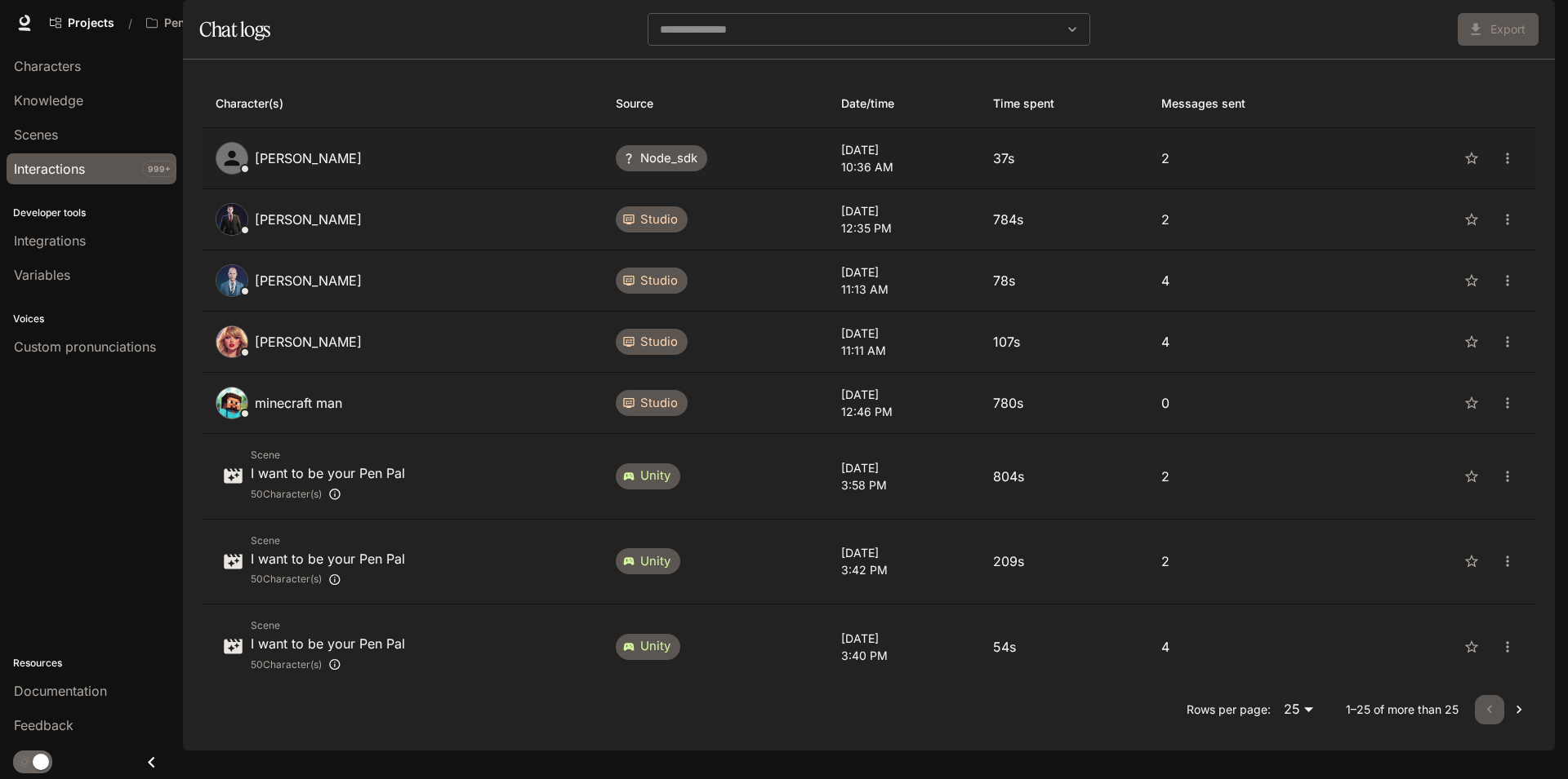
click at [761, 190] on td "node_sdk" at bounding box center [715, 159] width 225 height 62
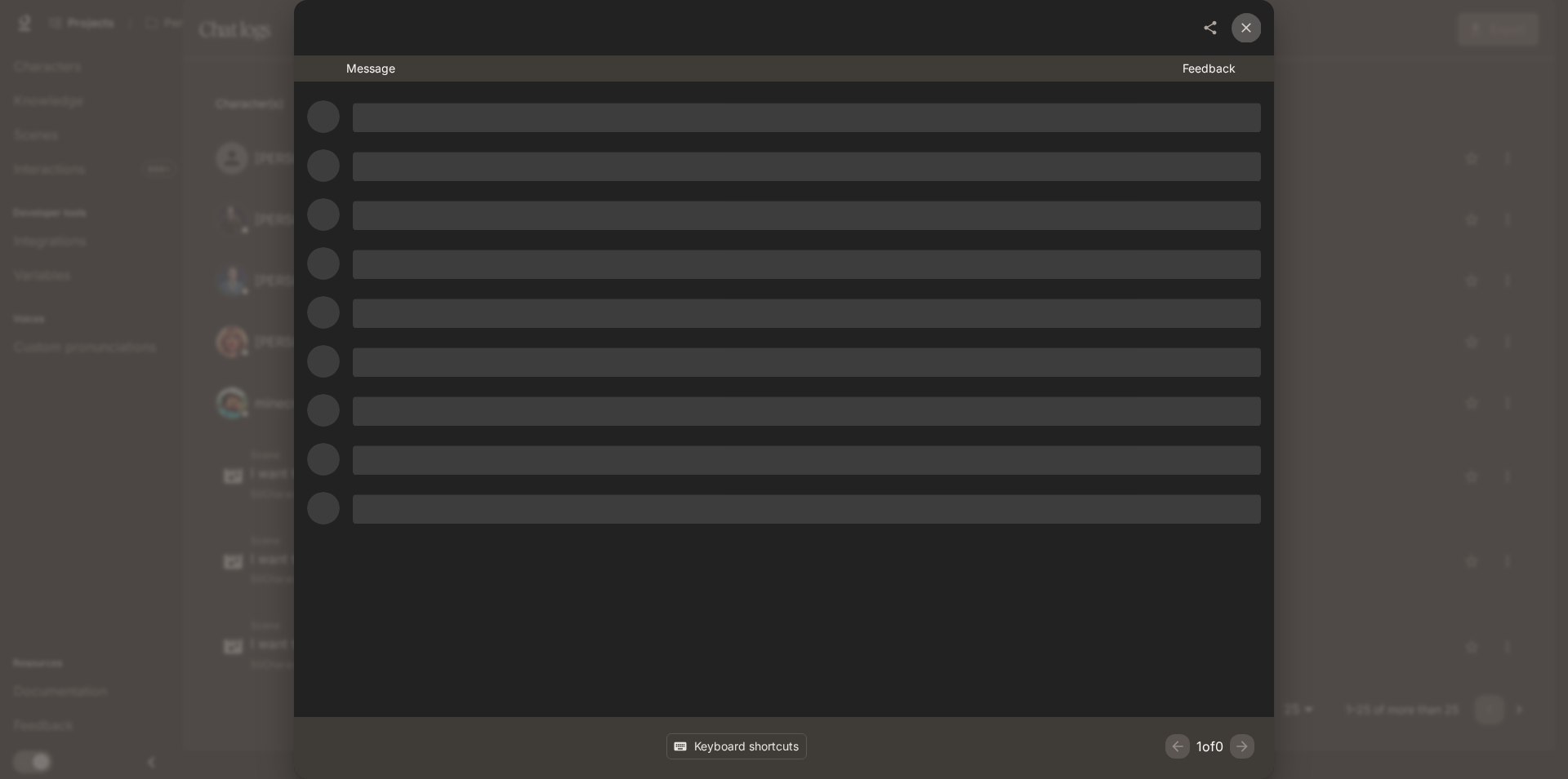
click at [1239, 25] on icon "close" at bounding box center [1246, 28] width 17 height 17
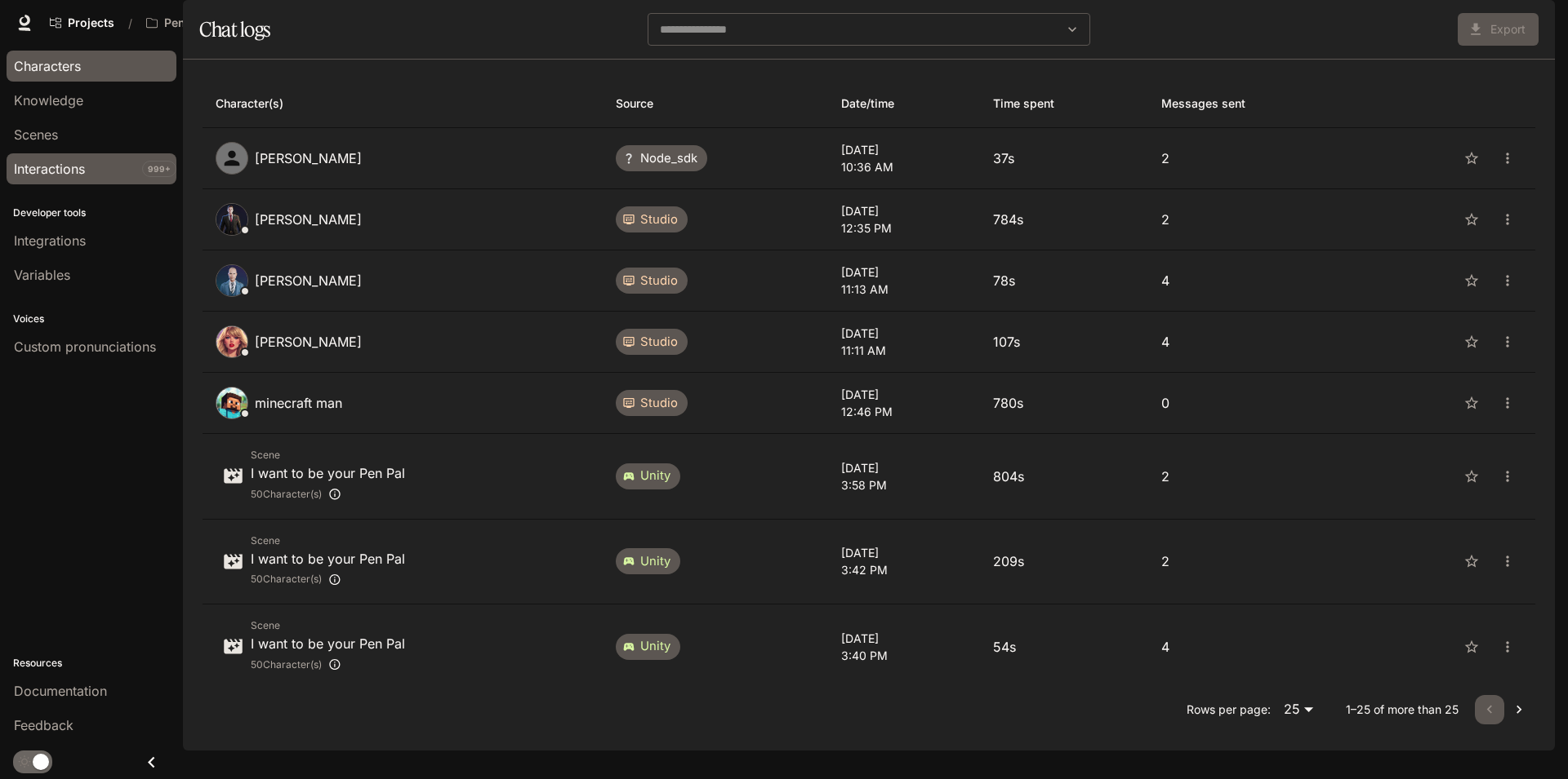
click at [64, 67] on span "Characters" at bounding box center [47, 67] width 67 height 20
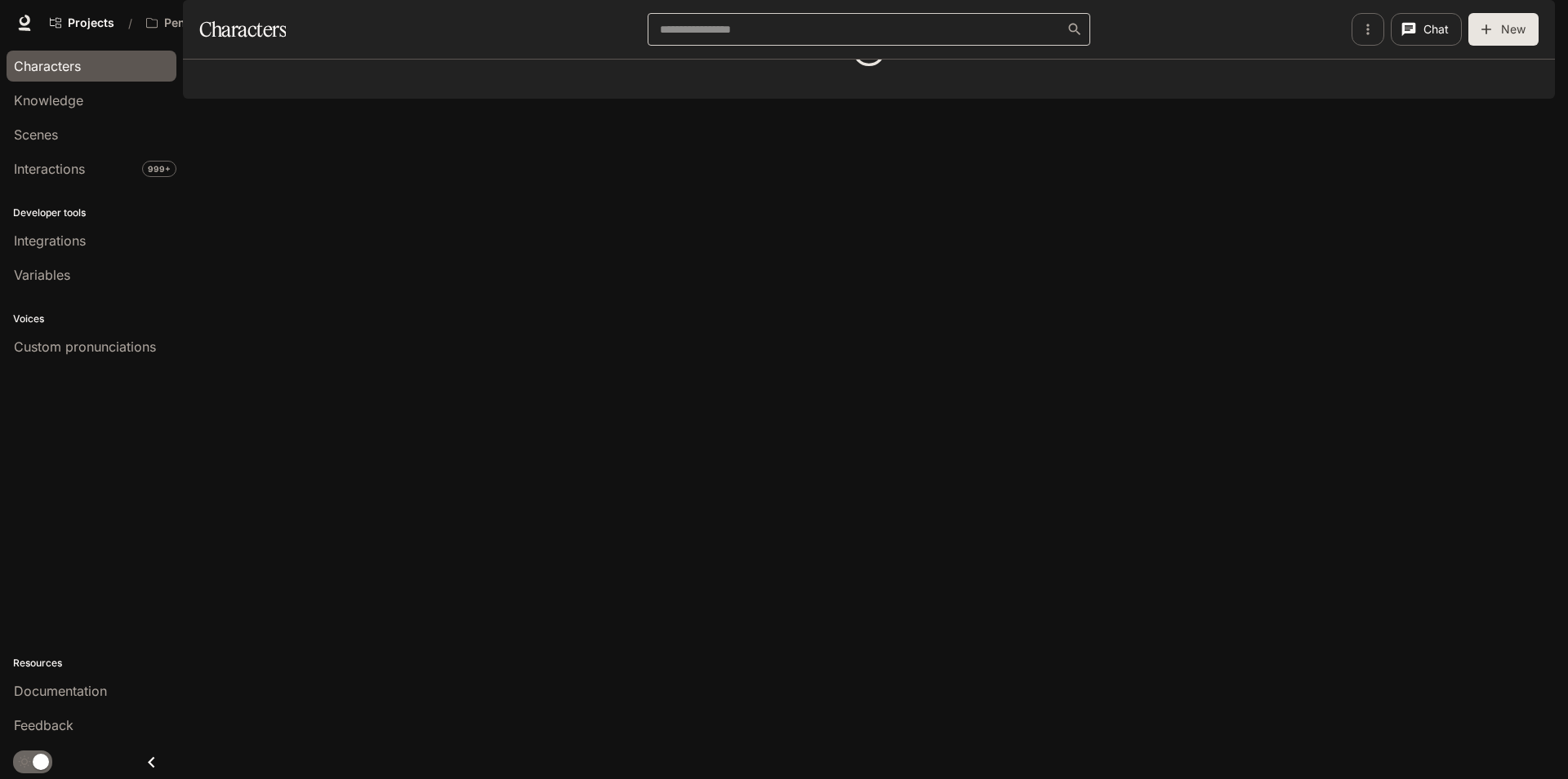
click at [725, 46] on div "​" at bounding box center [868, 29] width 442 height 32
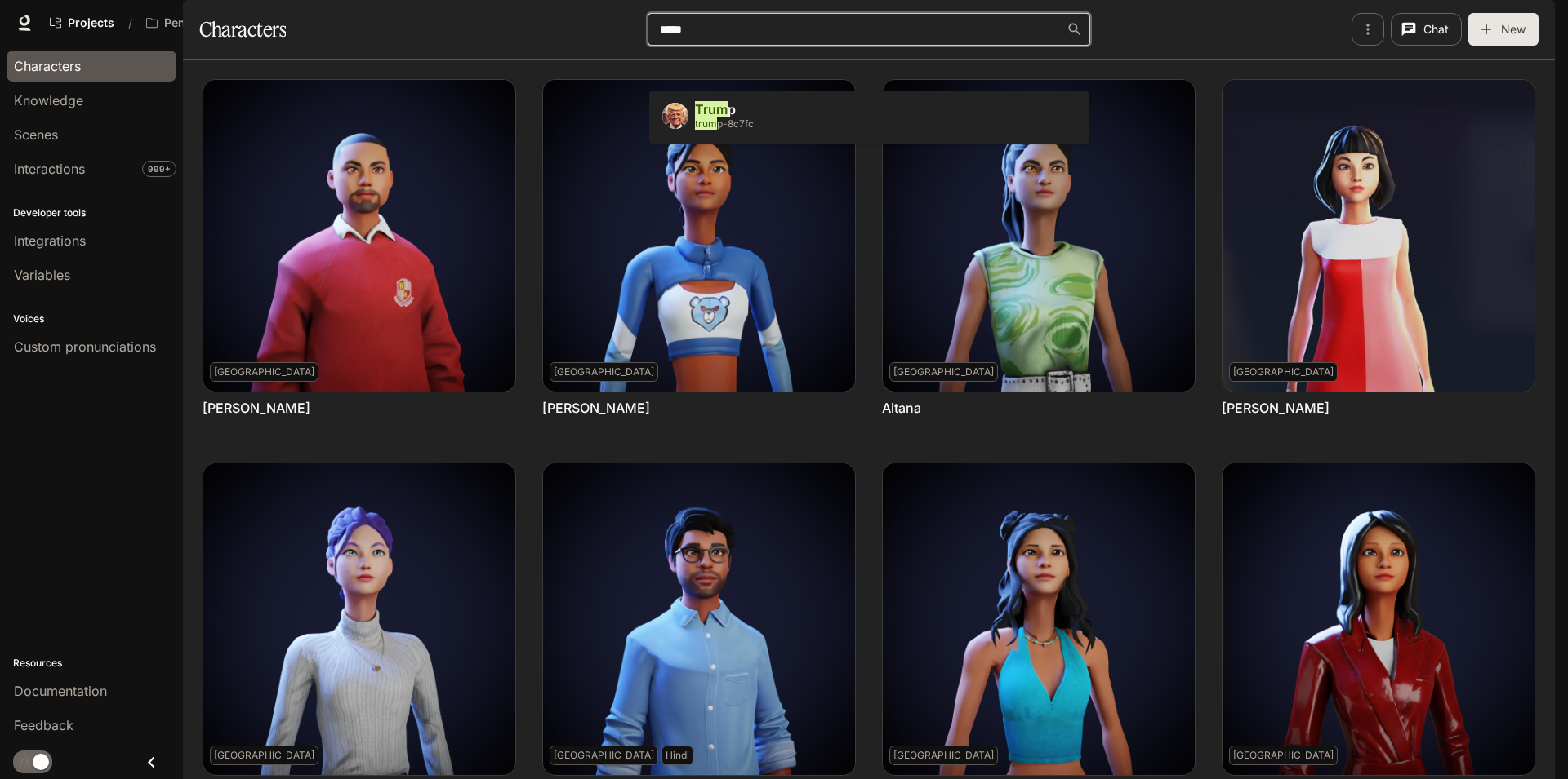
type input "*****"
click at [766, 112] on li "[PERSON_NAME] [PERSON_NAME] -8c7fc" at bounding box center [868, 117] width 440 height 39
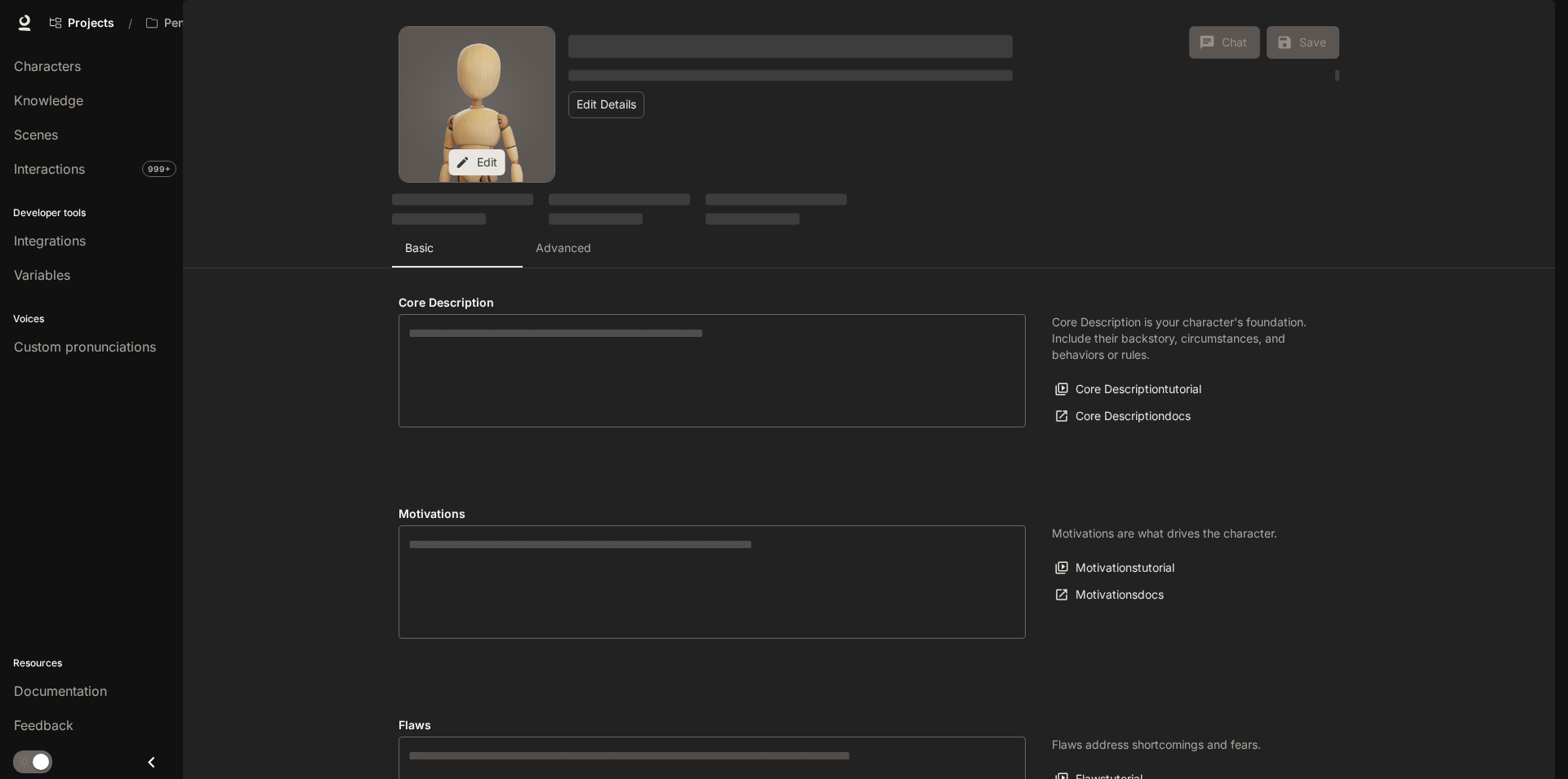
type textarea "**********"
type input "*"
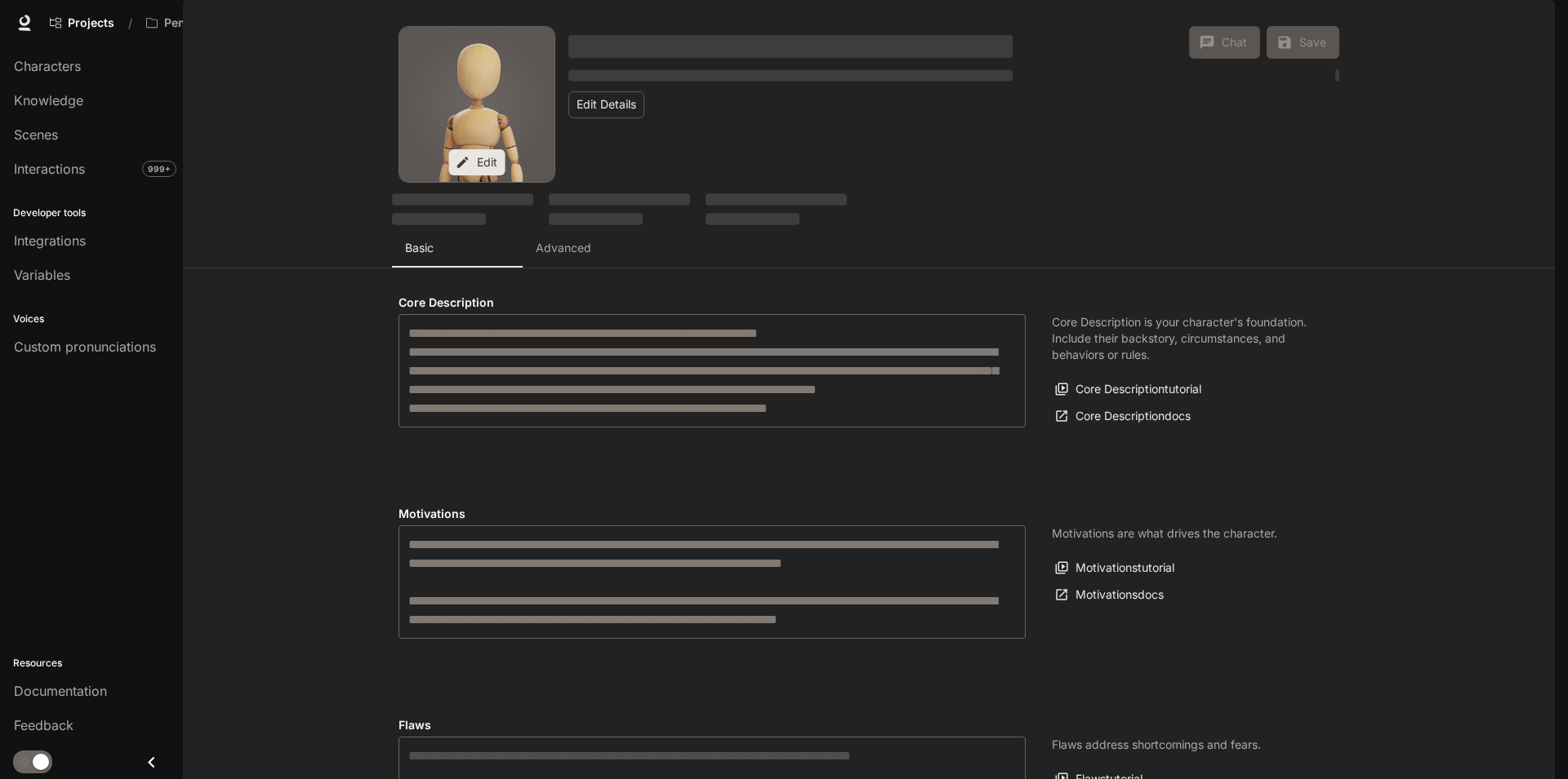
type input "**********"
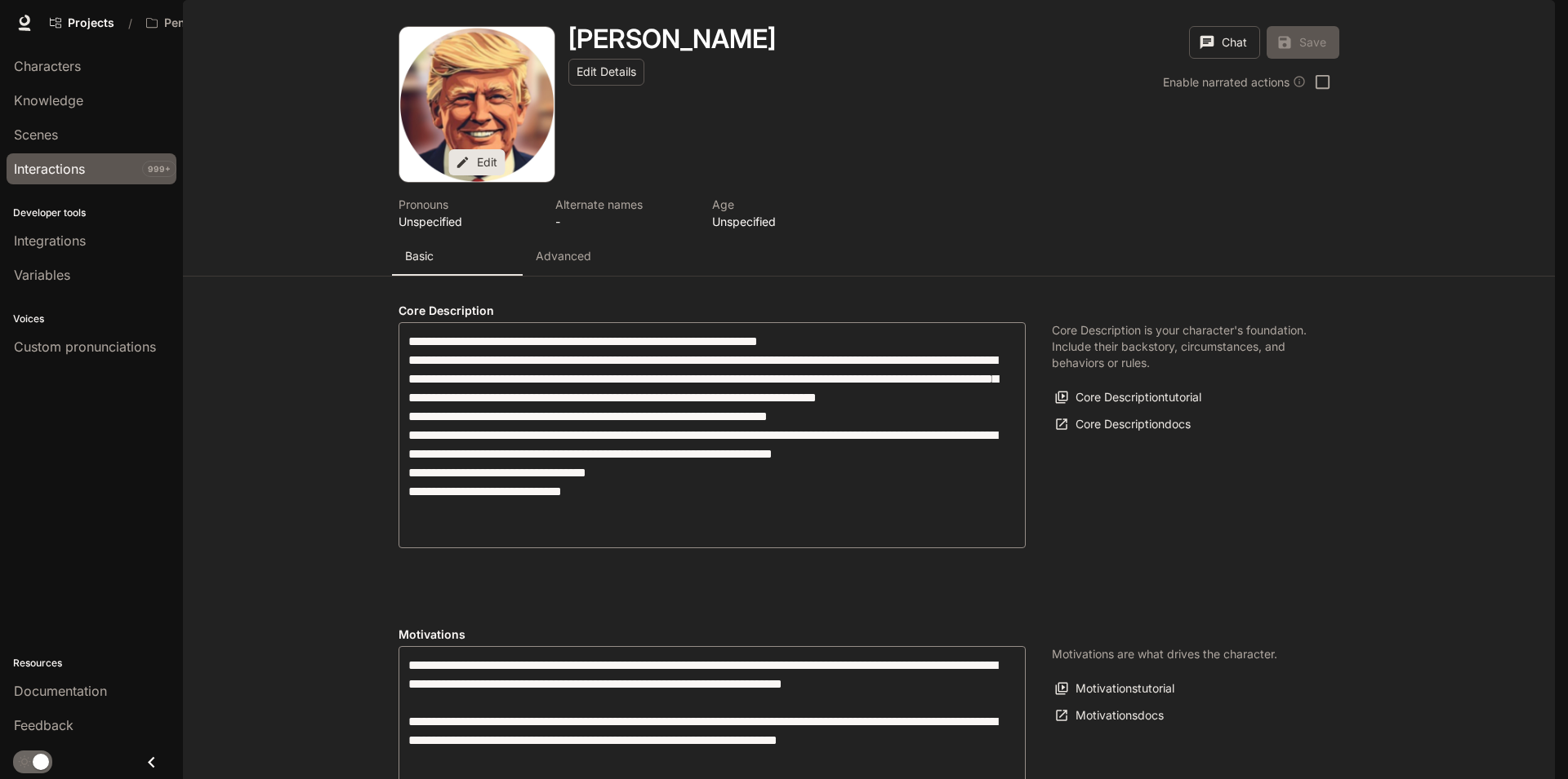
click at [85, 165] on span "Interactions" at bounding box center [49, 169] width 71 height 20
